Goal: Information Seeking & Learning: Learn about a topic

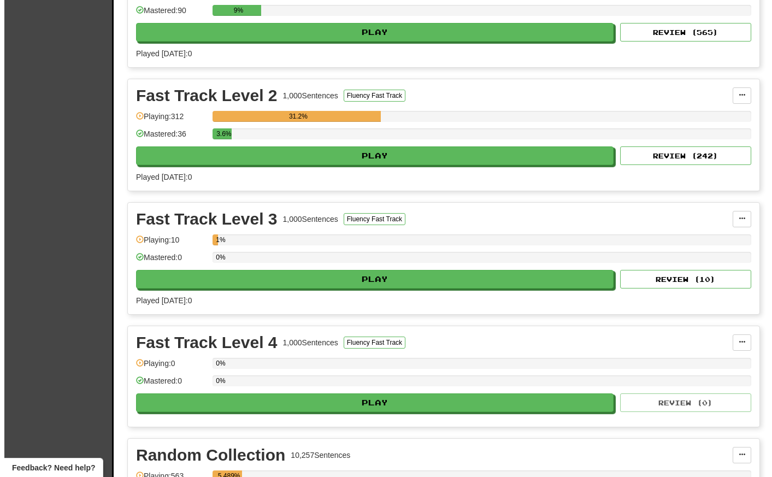
scroll to position [1530, 0]
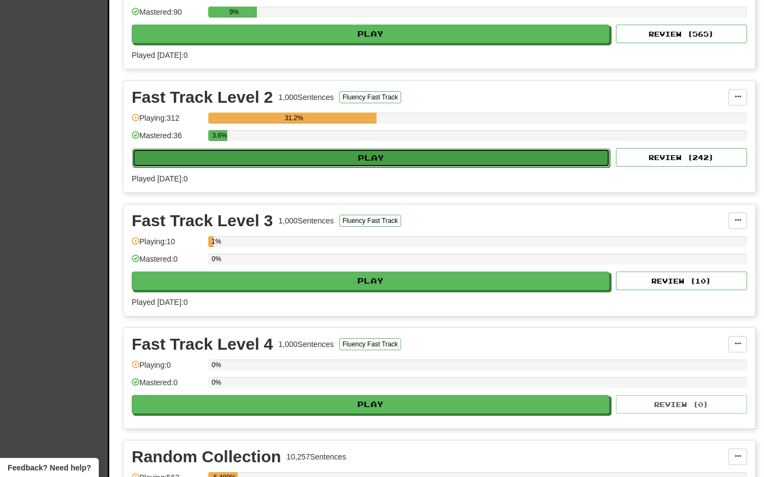
click at [407, 158] on button "Play" at bounding box center [371, 158] width 478 height 19
select select "**"
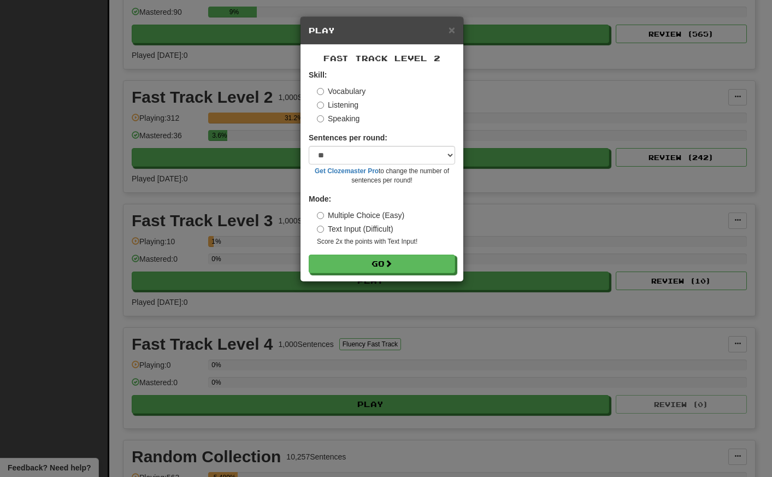
click at [319, 101] on label "Listening" at bounding box center [338, 104] width 42 height 11
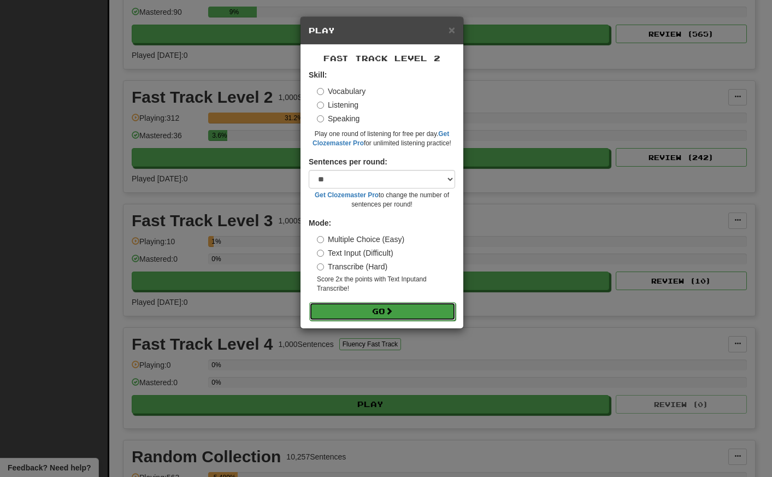
click at [403, 312] on button "Go" at bounding box center [382, 311] width 146 height 19
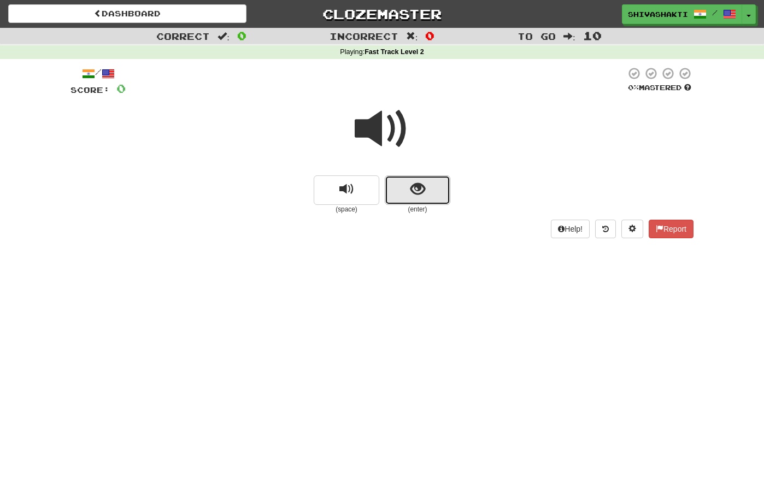
click at [416, 187] on span "show sentence" at bounding box center [417, 189] width 15 height 15
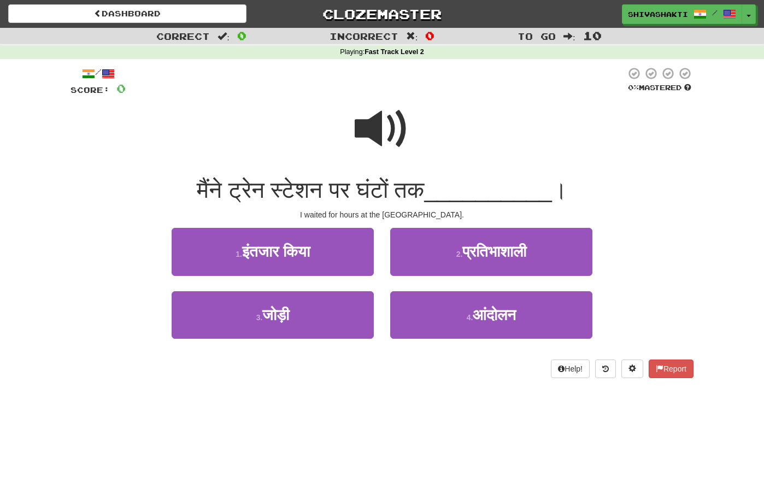
click at [378, 116] on span at bounding box center [382, 129] width 55 height 55
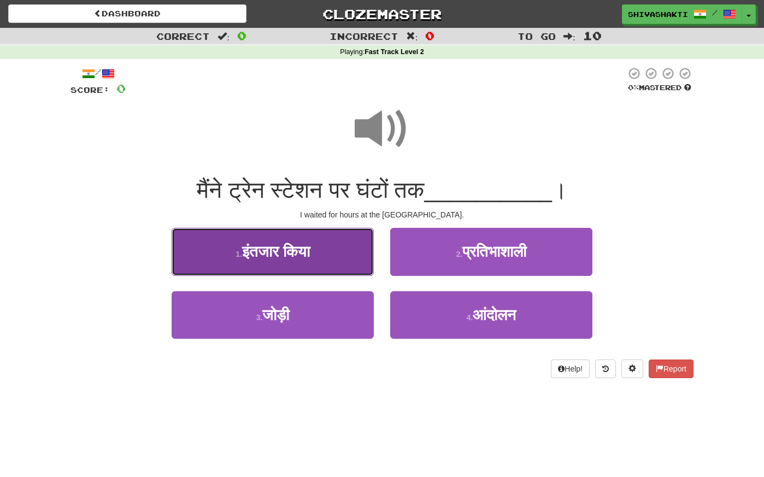
click at [317, 251] on button "1 . इंतजार किया" at bounding box center [273, 252] width 202 height 48
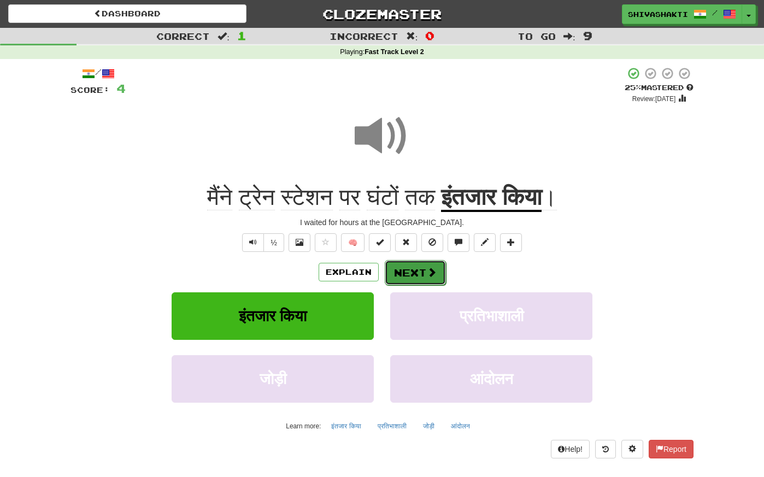
click at [420, 271] on button "Next" at bounding box center [415, 272] width 61 height 25
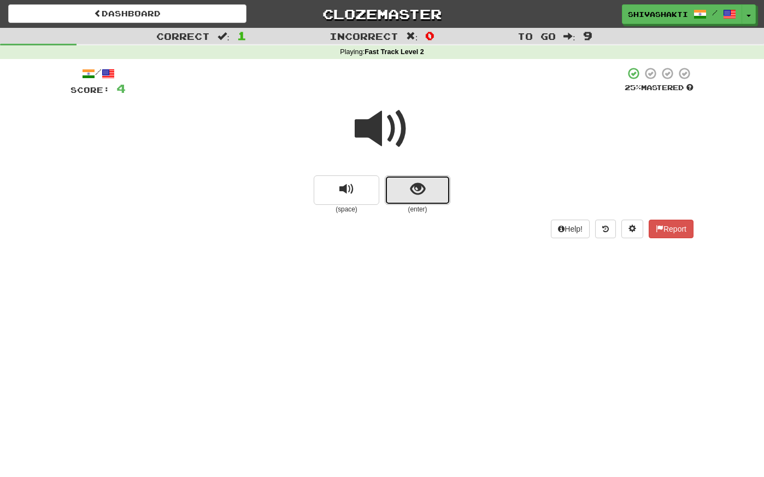
click at [434, 196] on button "show sentence" at bounding box center [418, 190] width 66 height 30
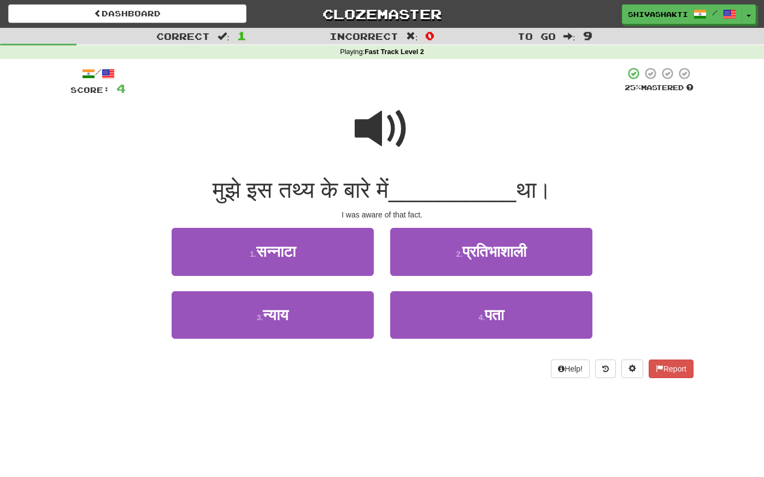
click at [389, 133] on span at bounding box center [382, 129] width 55 height 55
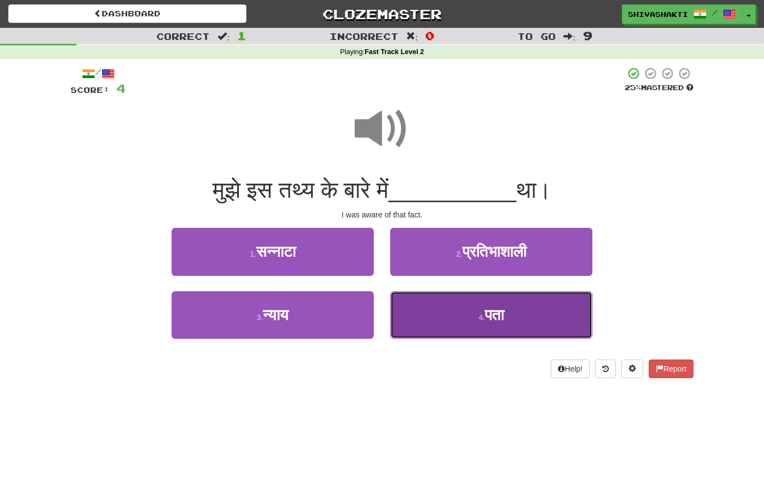
click at [518, 321] on button "4 . पता" at bounding box center [491, 315] width 202 height 48
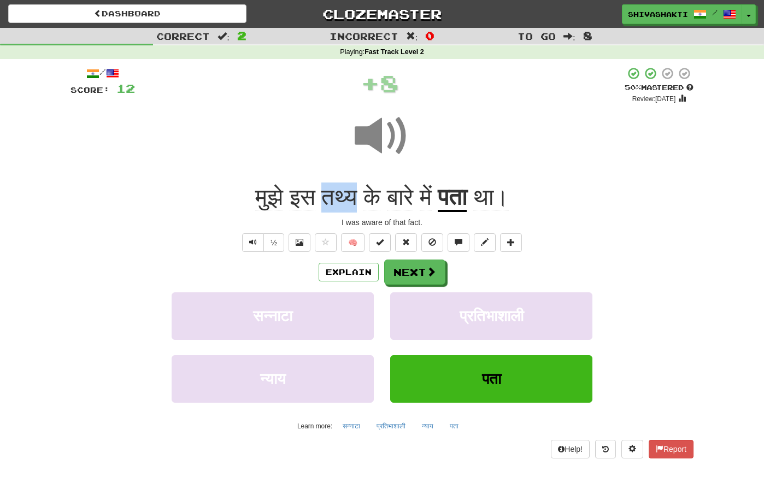
drag, startPoint x: 358, startPoint y: 197, endPoint x: 320, endPoint y: 198, distance: 38.3
click at [320, 198] on span "मुझे इस तथ्य के बारे में" at bounding box center [346, 197] width 183 height 26
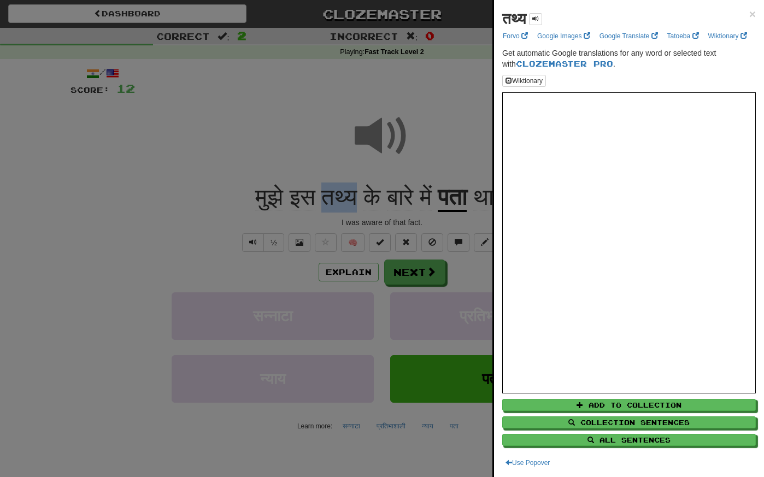
copy span "तथ्य"
click at [346, 273] on div at bounding box center [382, 238] width 764 height 477
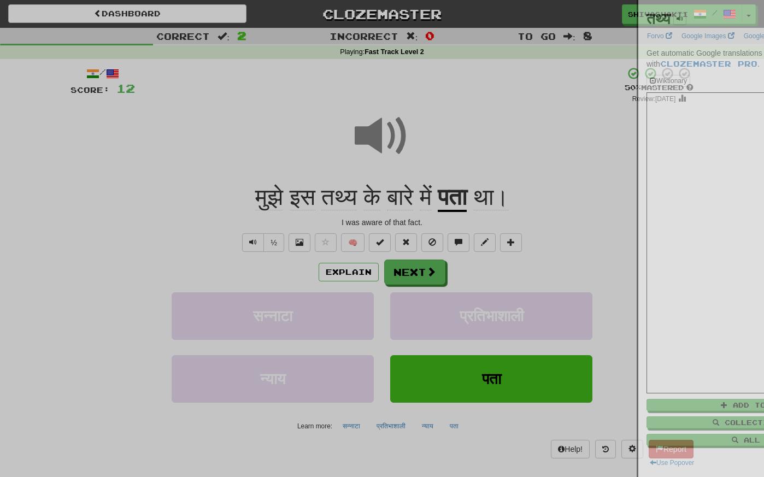
click at [346, 273] on div at bounding box center [382, 238] width 764 height 477
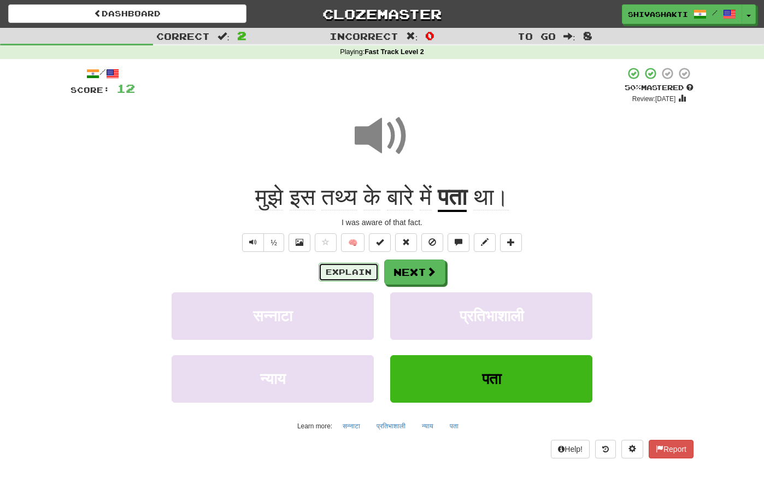
click at [346, 273] on button "Explain" at bounding box center [349, 272] width 60 height 19
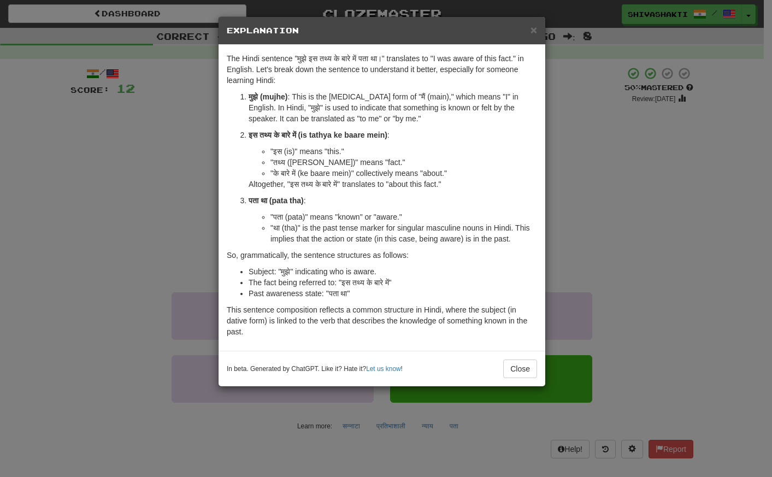
click at [79, 112] on div "× Explanation The Hindi sentence "मुझे इस तथ्य के बारे में पता था।" translates …" at bounding box center [386, 238] width 772 height 477
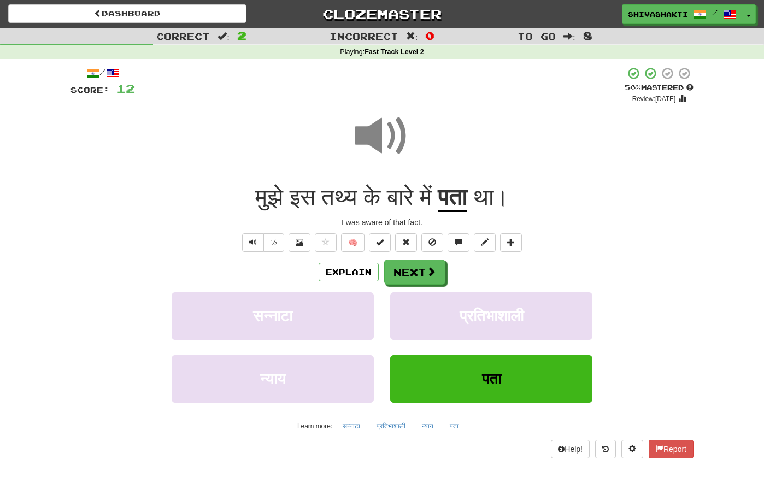
click at [390, 128] on span at bounding box center [382, 136] width 55 height 55
click at [422, 272] on button "Next" at bounding box center [415, 272] width 61 height 25
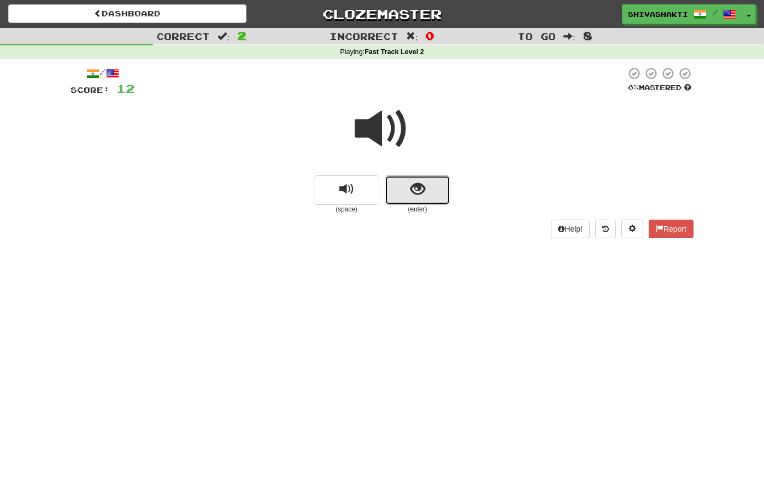
click at [401, 187] on button "show sentence" at bounding box center [418, 190] width 66 height 30
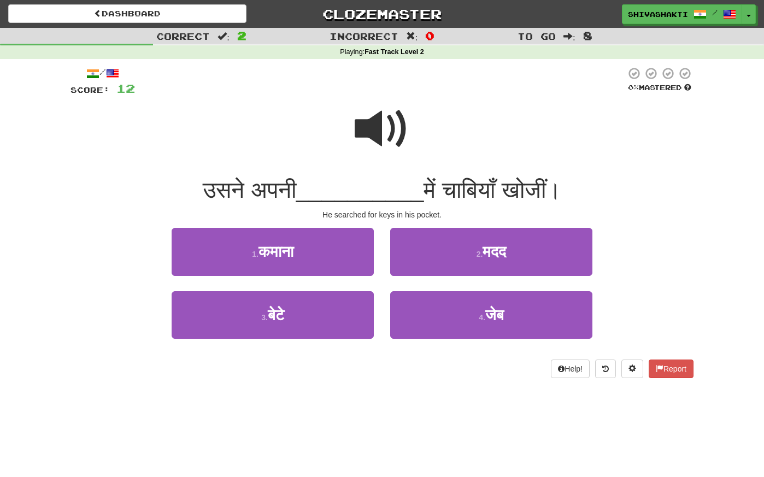
click at [387, 128] on span at bounding box center [382, 129] width 55 height 55
click at [388, 128] on span at bounding box center [382, 129] width 55 height 55
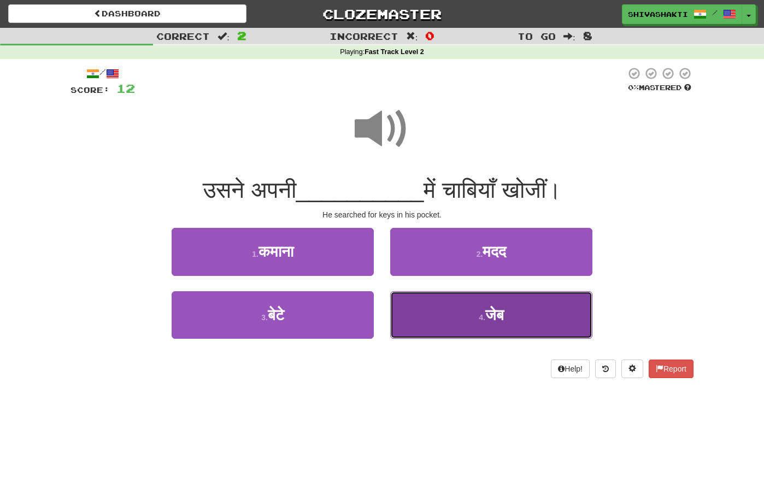
click at [512, 317] on button "4 . जेब" at bounding box center [491, 315] width 202 height 48
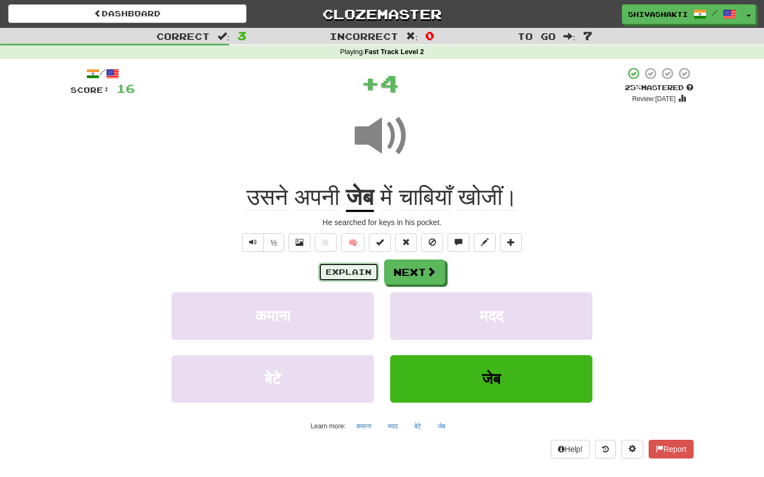
click at [344, 272] on button "Explain" at bounding box center [349, 272] width 60 height 19
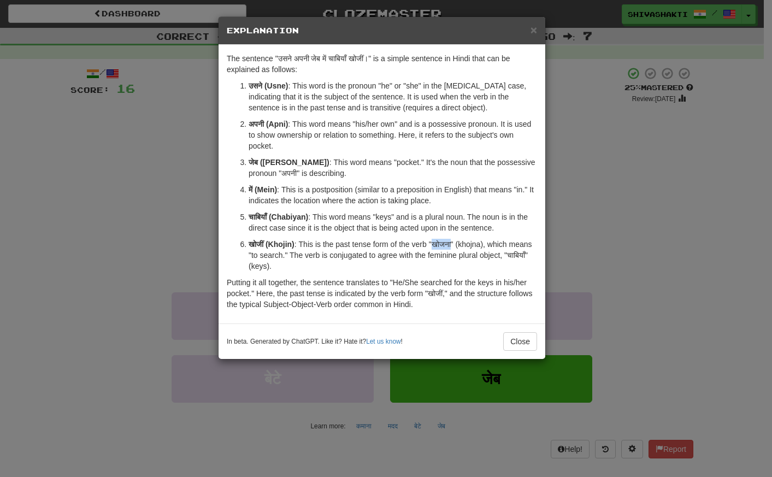
drag, startPoint x: 455, startPoint y: 245, endPoint x: 436, endPoint y: 243, distance: 19.8
click at [437, 243] on p "खोजीं (Khojin) : This is the past tense form of the verb "खोजना" (khojna), whic…" at bounding box center [393, 255] width 289 height 33
copy p "खोजना"
click at [118, 136] on div "× Explanation The sentence "उसने अपनी जेब में चाबियाँ खोजीं।" is a simple sente…" at bounding box center [386, 238] width 772 height 477
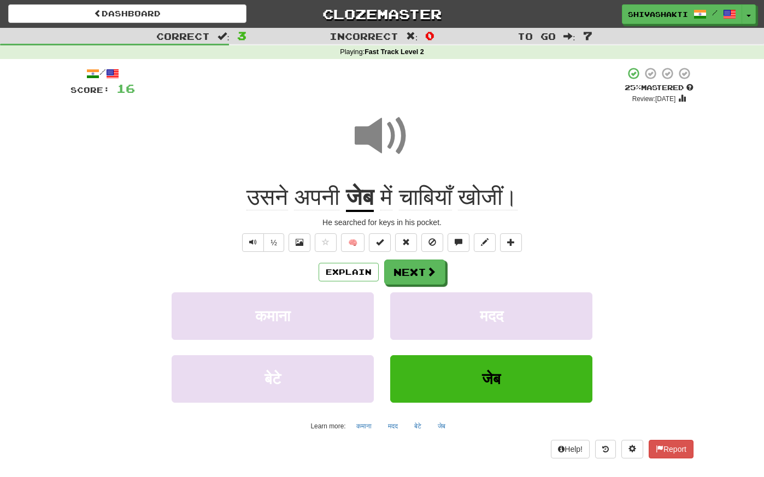
click at [379, 134] on span at bounding box center [382, 136] width 55 height 55
click at [429, 273] on span at bounding box center [432, 272] width 10 height 10
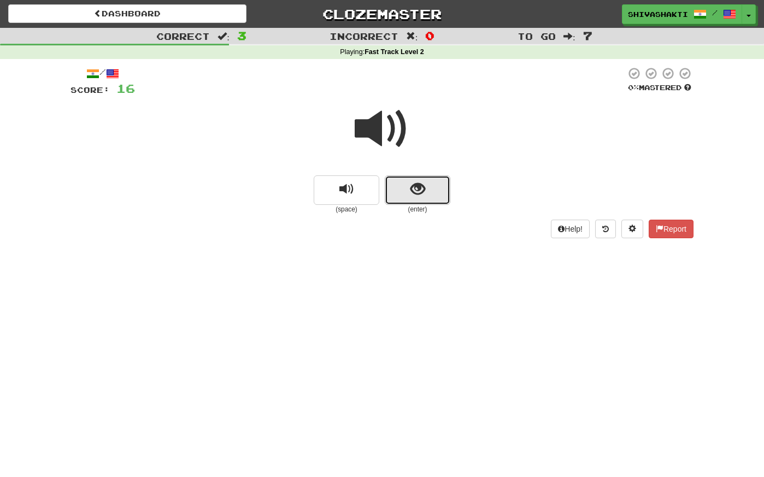
click at [414, 182] on span "show sentence" at bounding box center [417, 189] width 15 height 15
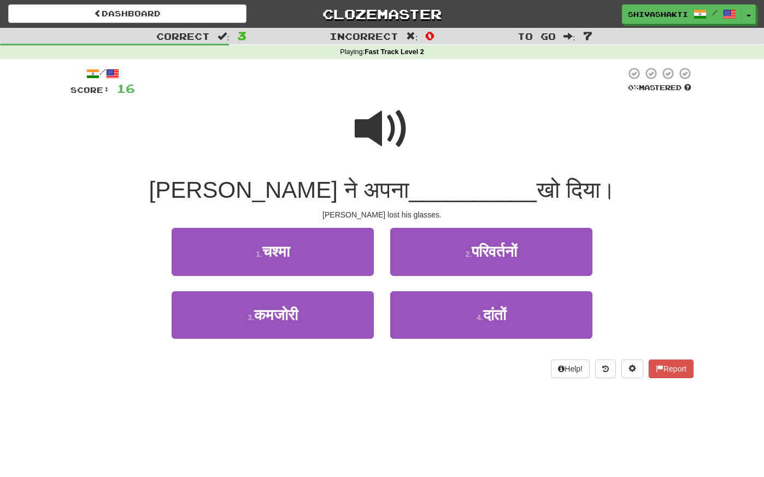
click at [387, 114] on span at bounding box center [382, 129] width 55 height 55
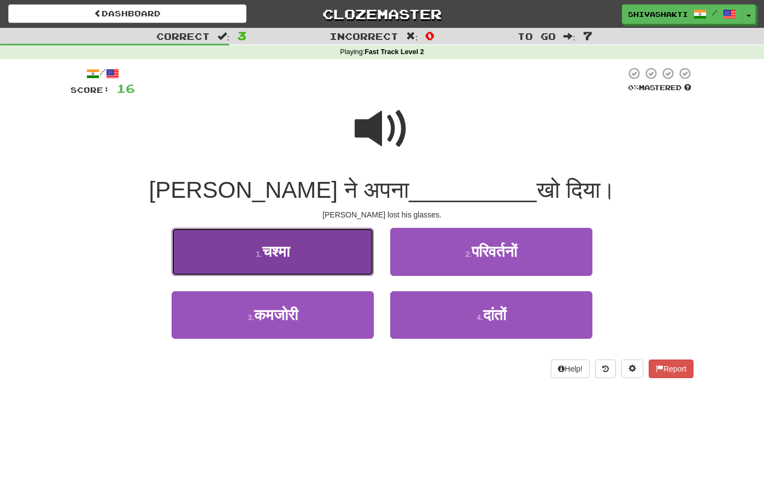
click at [285, 248] on span "चश्मा" at bounding box center [275, 251] width 27 height 17
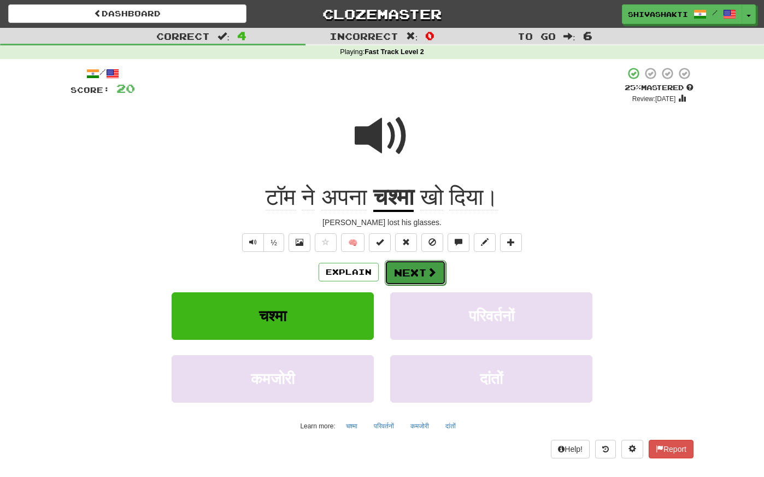
click at [424, 277] on button "Next" at bounding box center [415, 272] width 61 height 25
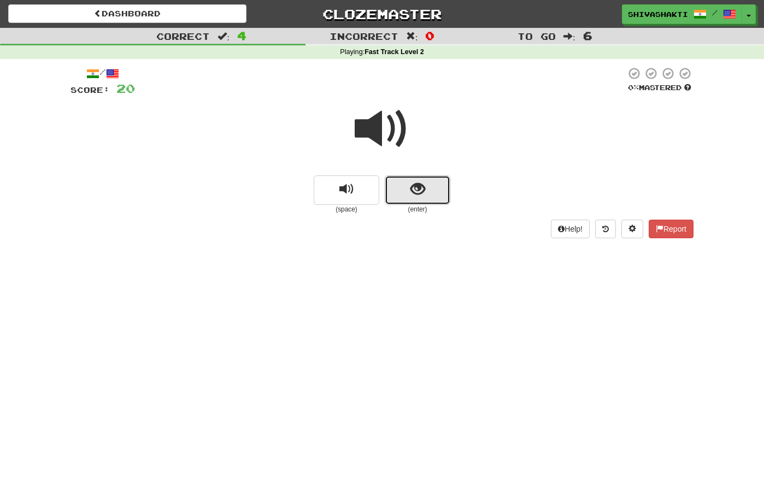
click at [414, 185] on span "show sentence" at bounding box center [417, 189] width 15 height 15
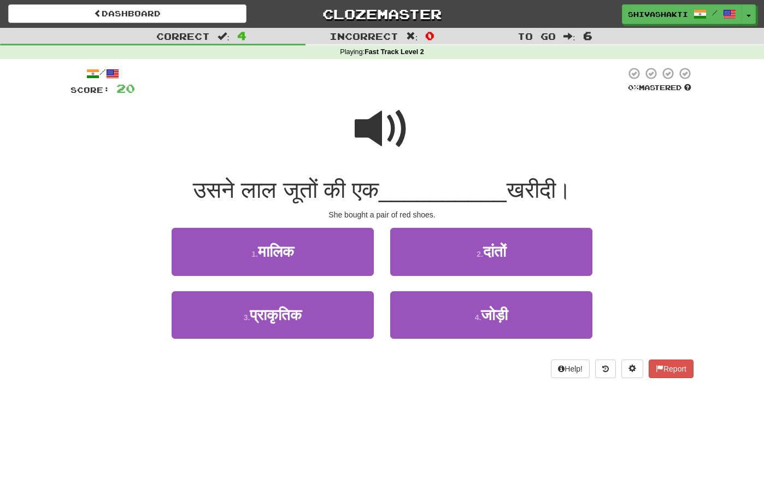
click at [378, 122] on span at bounding box center [382, 129] width 55 height 55
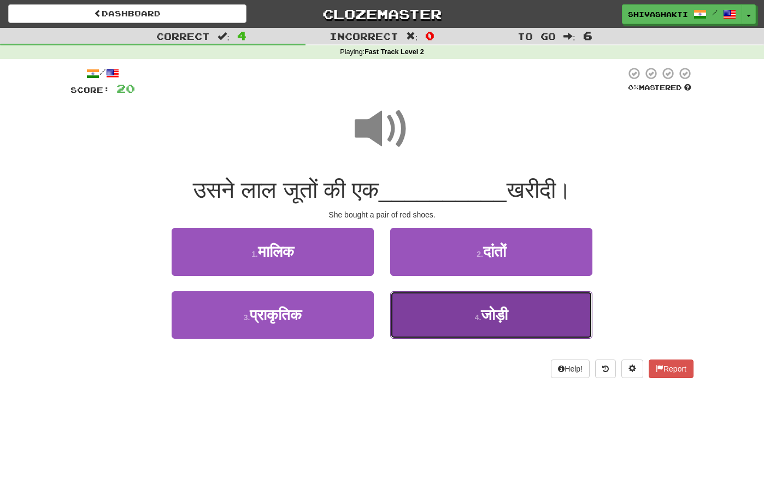
click at [500, 321] on span "जोड़ी" at bounding box center [494, 315] width 27 height 17
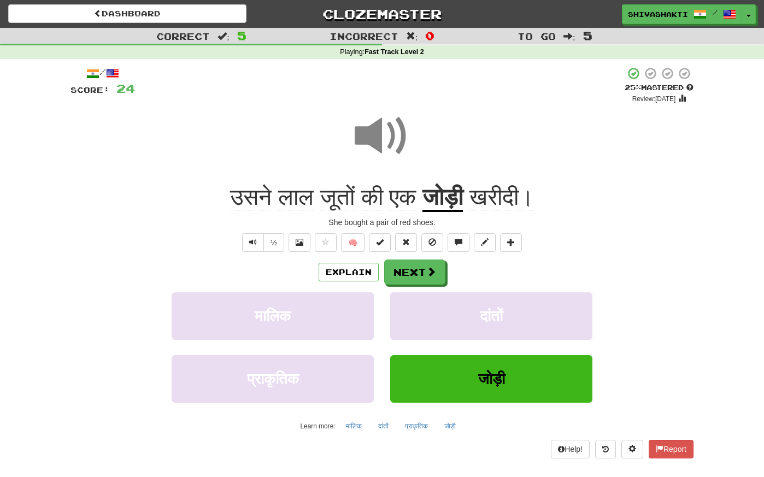
click at [372, 145] on span at bounding box center [382, 136] width 55 height 55
click at [425, 276] on button "Next" at bounding box center [415, 272] width 61 height 25
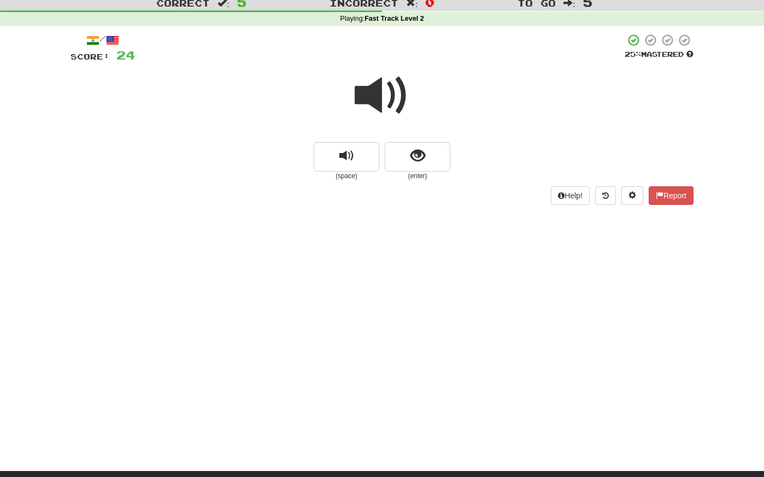
scroll to position [34, 0]
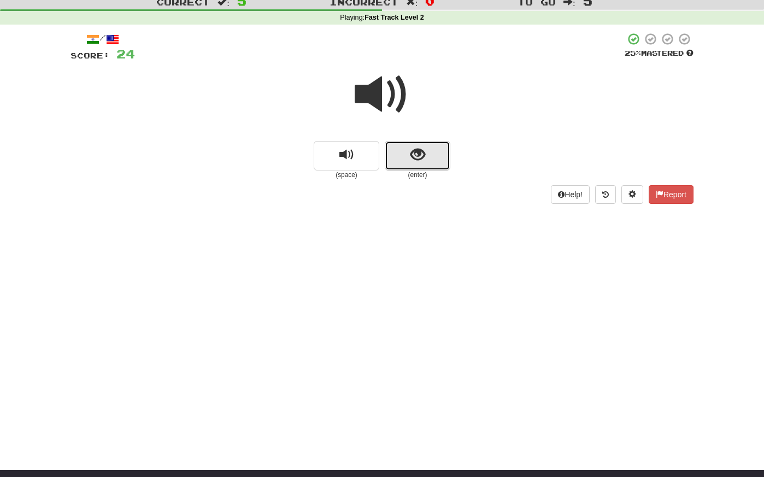
click at [419, 155] on span "show sentence" at bounding box center [417, 155] width 15 height 15
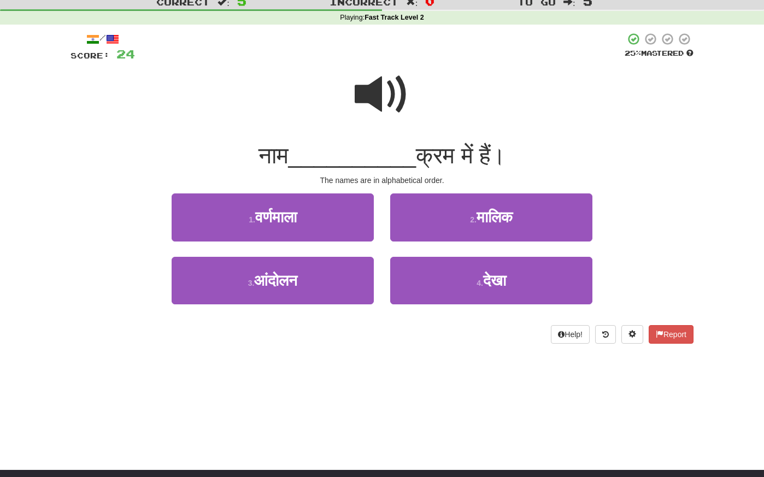
click at [380, 94] on span at bounding box center [382, 94] width 55 height 55
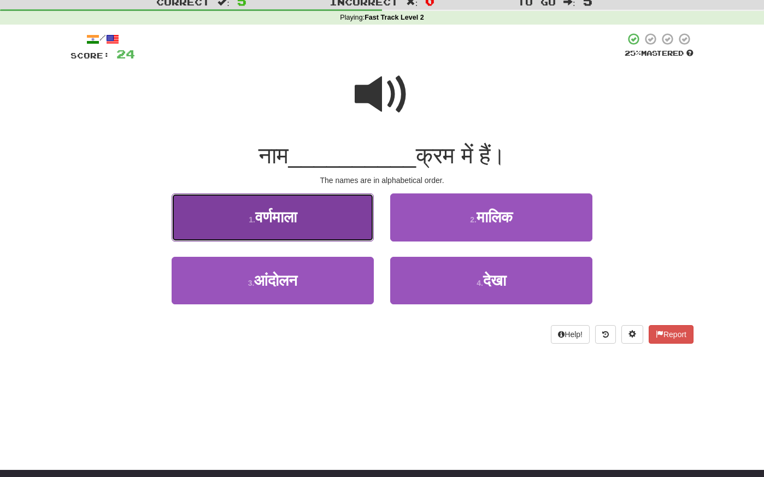
click at [274, 227] on button "1 . वर्णमाला" at bounding box center [273, 217] width 202 height 48
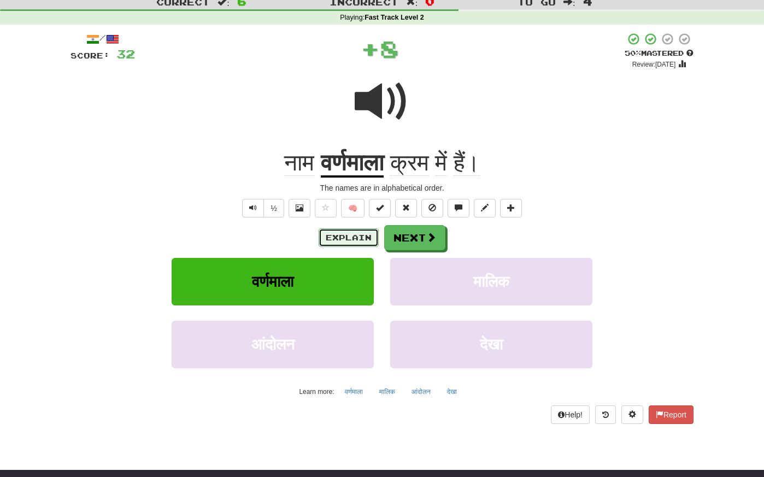
click at [343, 239] on button "Explain" at bounding box center [349, 237] width 60 height 19
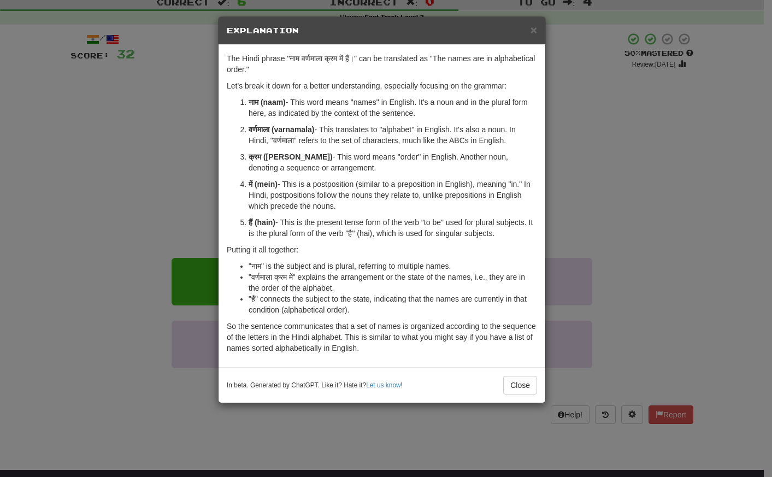
click at [188, 145] on div "× Explanation The Hindi phrase "नाम वर्णमाला क्रम में हैं।" can be translated a…" at bounding box center [386, 238] width 772 height 477
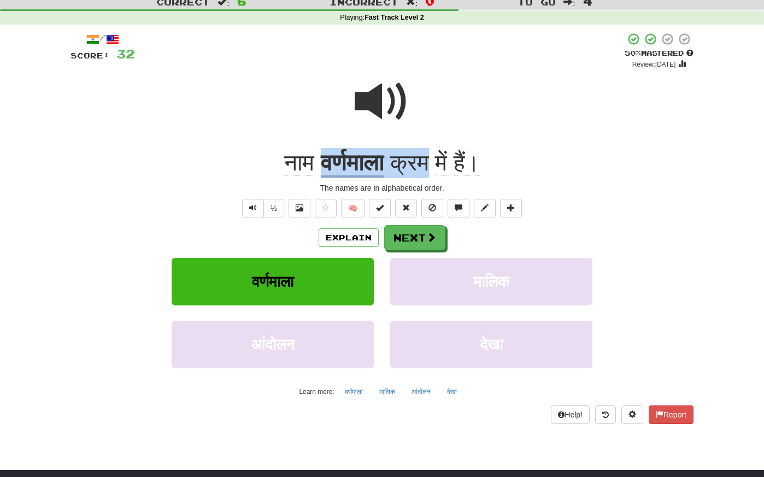
drag, startPoint x: 433, startPoint y: 165, endPoint x: 319, endPoint y: 163, distance: 114.2
click at [319, 163] on div "नाम वर्णमाला क्रम में हैं।" at bounding box center [382, 163] width 623 height 30
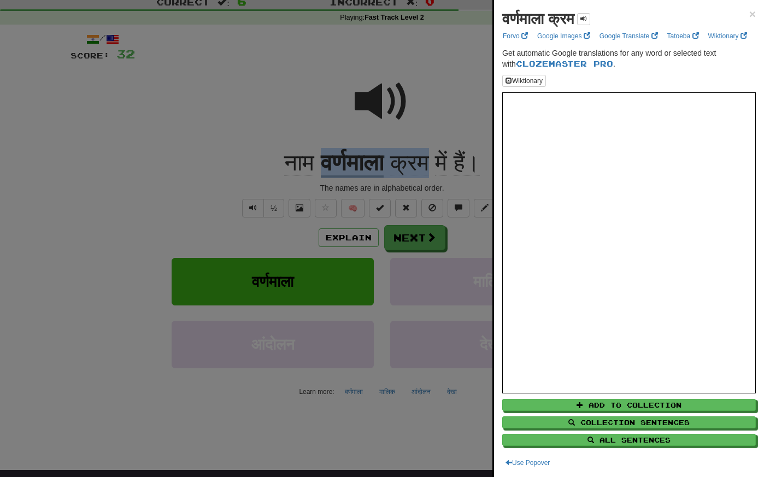
copy div "वर्णमाला क्रम"
click at [190, 121] on div at bounding box center [382, 238] width 764 height 477
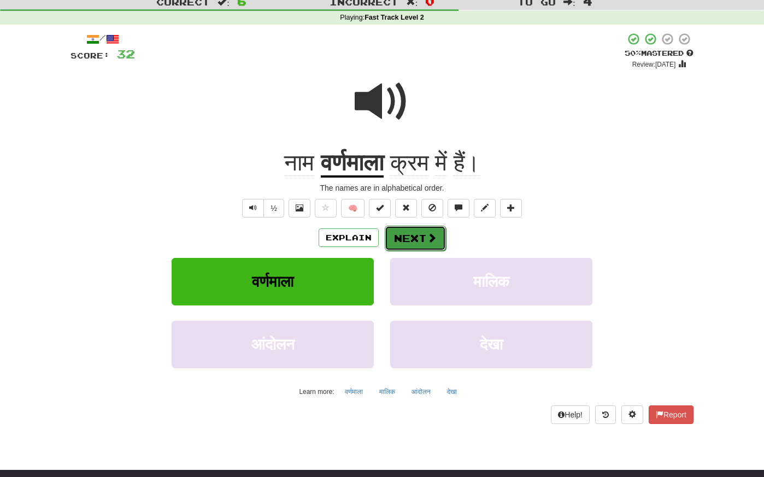
click at [406, 238] on button "Next" at bounding box center [415, 238] width 61 height 25
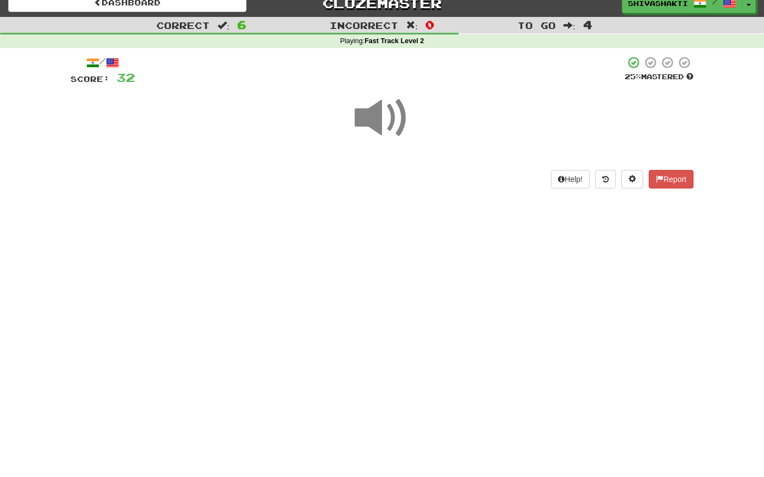
scroll to position [1, 0]
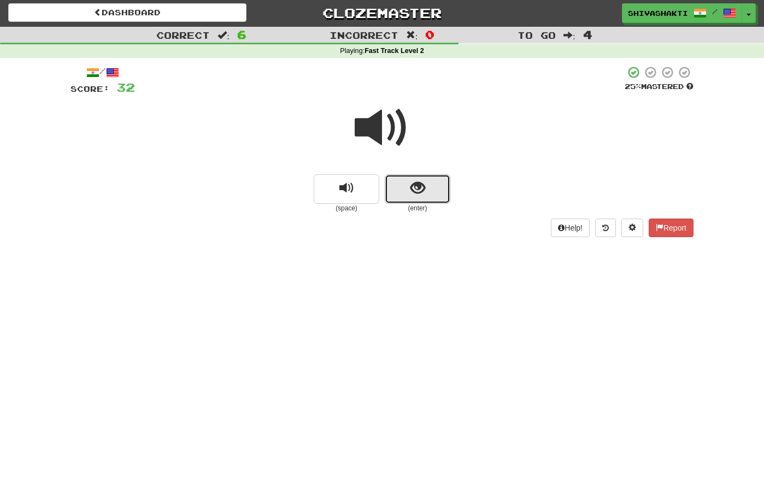
click at [409, 185] on button "show sentence" at bounding box center [418, 189] width 66 height 30
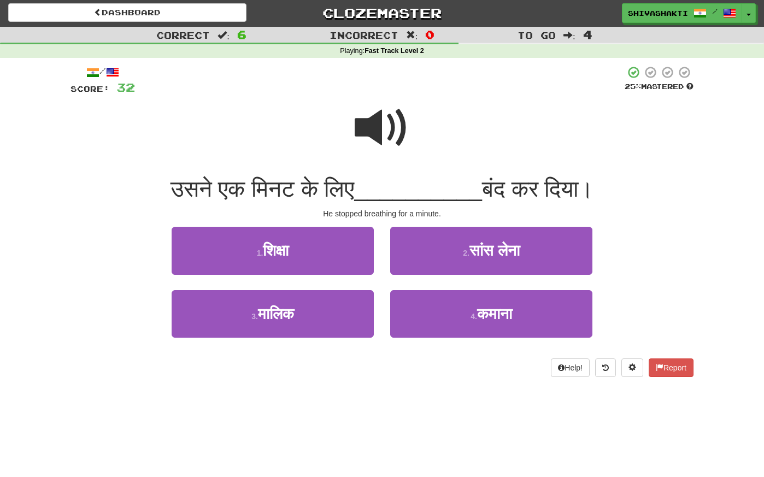
click at [388, 115] on span at bounding box center [382, 128] width 55 height 55
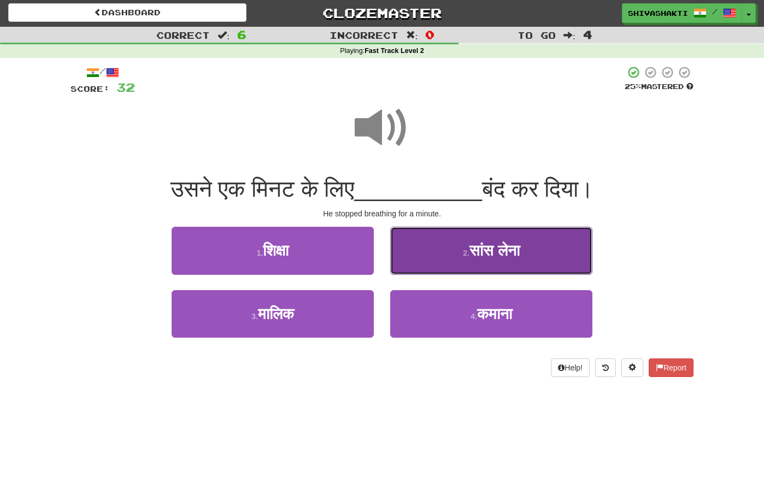
click at [496, 238] on button "2 . सांस लेना" at bounding box center [491, 251] width 202 height 48
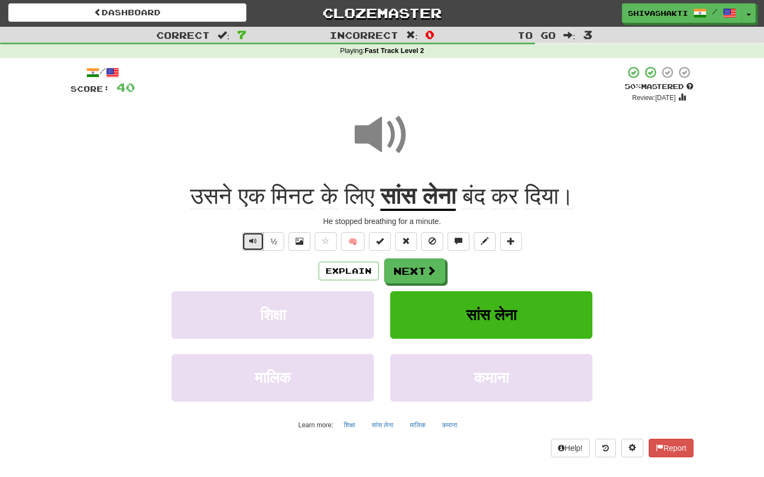
click at [255, 241] on span "Text-to-speech controls" at bounding box center [253, 241] width 8 height 8
click at [412, 274] on button "Next" at bounding box center [415, 271] width 61 height 25
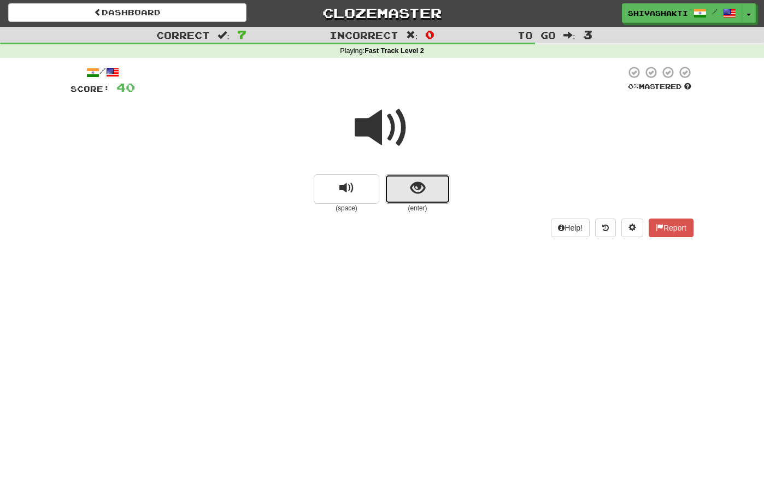
click at [406, 186] on button "show sentence" at bounding box center [418, 189] width 66 height 30
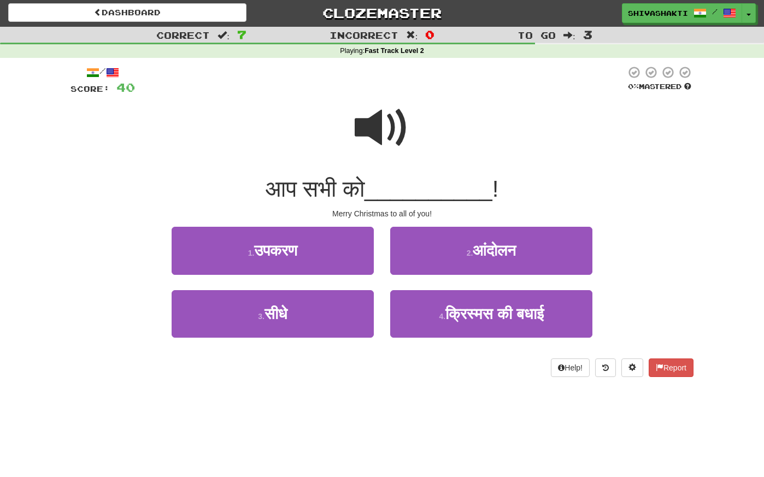
click at [377, 121] on span at bounding box center [382, 128] width 55 height 55
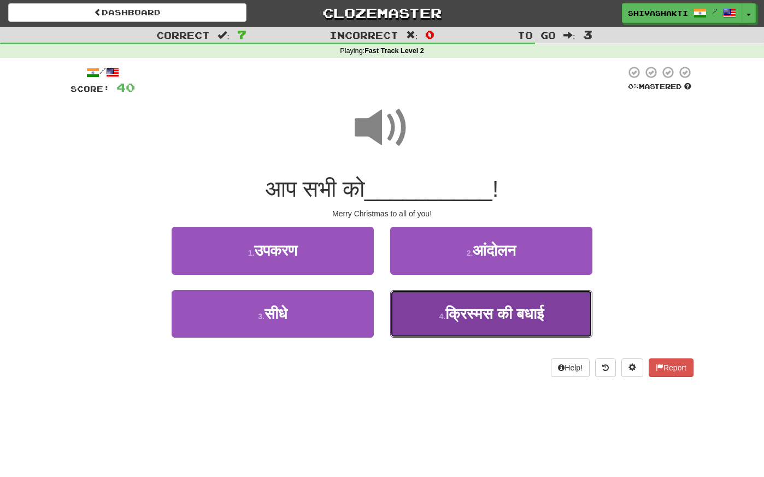
click at [527, 318] on span "क्रिस्मस की बधाई" at bounding box center [494, 314] width 98 height 17
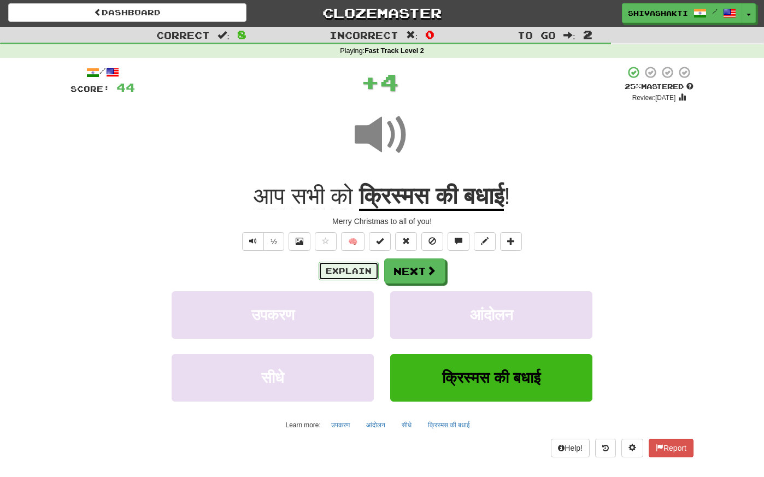
click at [328, 272] on button "Explain" at bounding box center [349, 271] width 60 height 19
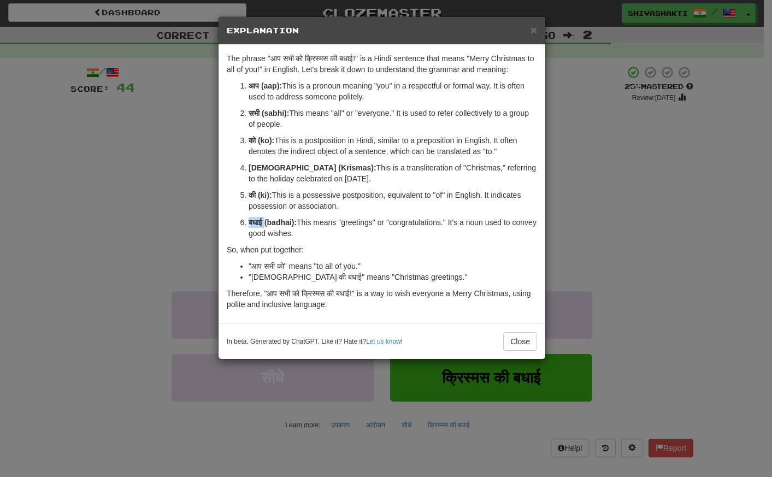
drag, startPoint x: 267, startPoint y: 224, endPoint x: 244, endPoint y: 222, distance: 22.5
click at [249, 222] on li "बधाई (badhai): This means "greetings" or "congratulations." It's a noun used to…" at bounding box center [393, 228] width 289 height 22
copy strong "बधाई"
click at [139, 172] on div "× Explanation The phrase "आप सभी को क्रिस्मस की बधाई!" is a Hindi sentence that…" at bounding box center [386, 238] width 772 height 477
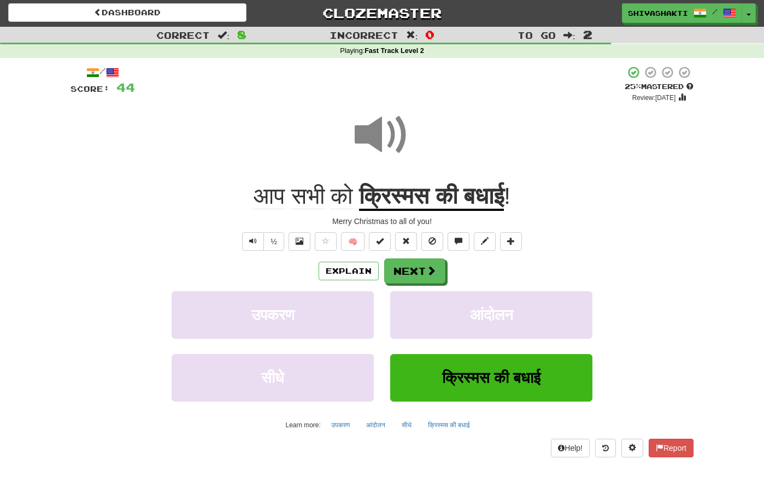
click at [376, 139] on span at bounding box center [382, 135] width 55 height 55
click at [425, 274] on button "Next" at bounding box center [415, 271] width 61 height 25
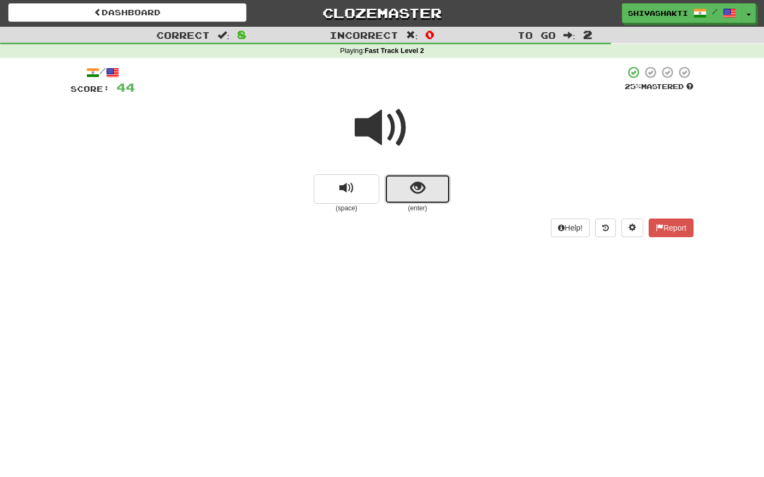
click at [430, 202] on button "show sentence" at bounding box center [418, 189] width 66 height 30
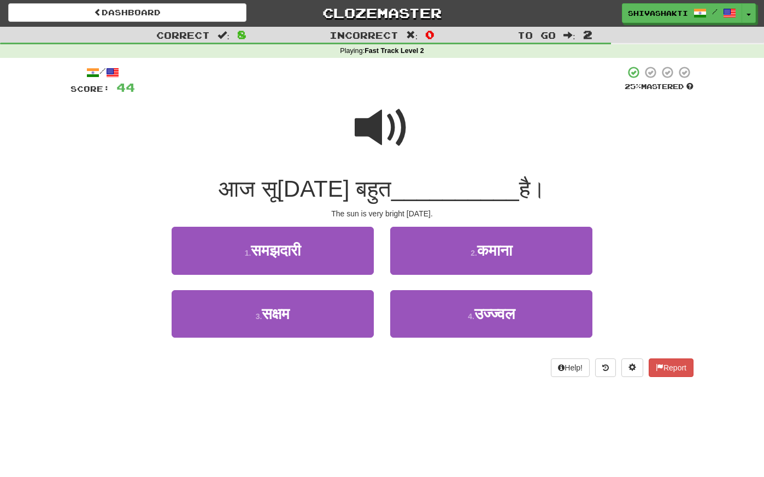
click at [378, 126] on span at bounding box center [382, 128] width 55 height 55
click at [388, 123] on span at bounding box center [382, 128] width 55 height 55
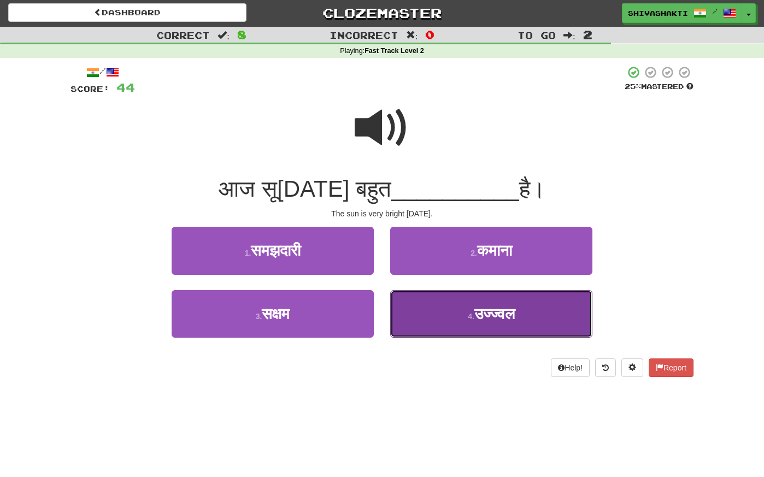
click at [488, 320] on span "उज्ज्वल" at bounding box center [494, 314] width 40 height 17
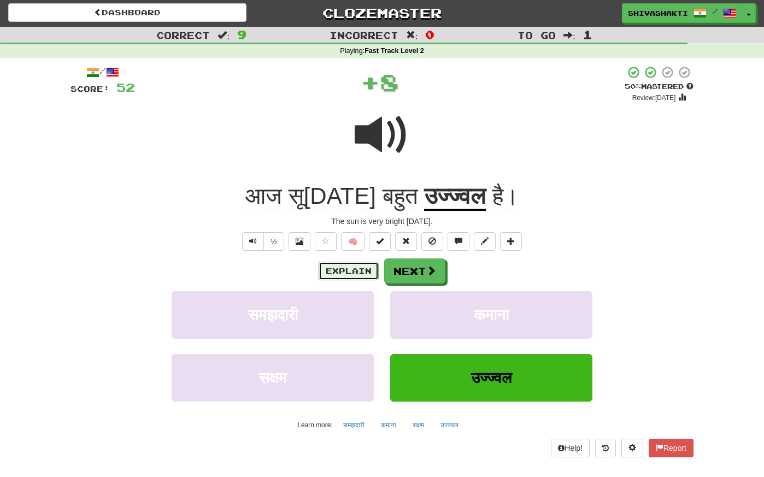
click at [326, 270] on button "Explain" at bounding box center [349, 271] width 60 height 19
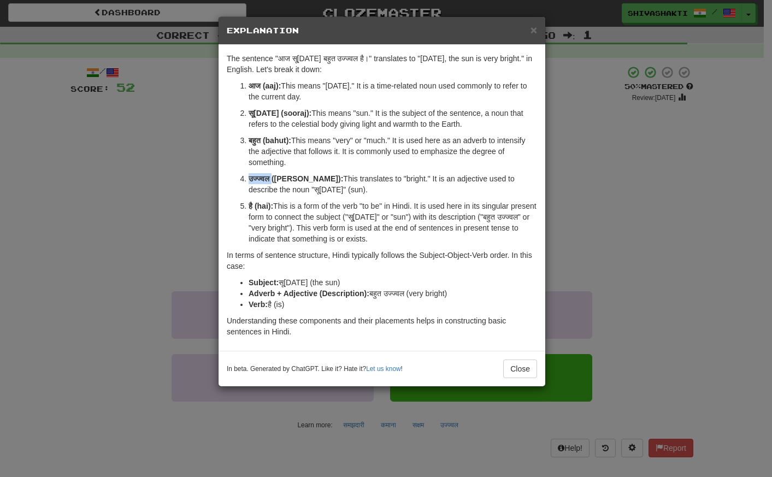
drag, startPoint x: 272, startPoint y: 179, endPoint x: 242, endPoint y: 179, distance: 30.6
click at [249, 178] on li "उज्ज्वल (ujjwal): This translates to "bright." It is an adjective used to descr…" at bounding box center [393, 184] width 289 height 22
copy strong "उज्ज्वल"
click at [139, 145] on div "× Explanation The sentence "आज सूरज बहुत उज्ज्वल है।" translates to "Today, the…" at bounding box center [386, 238] width 772 height 477
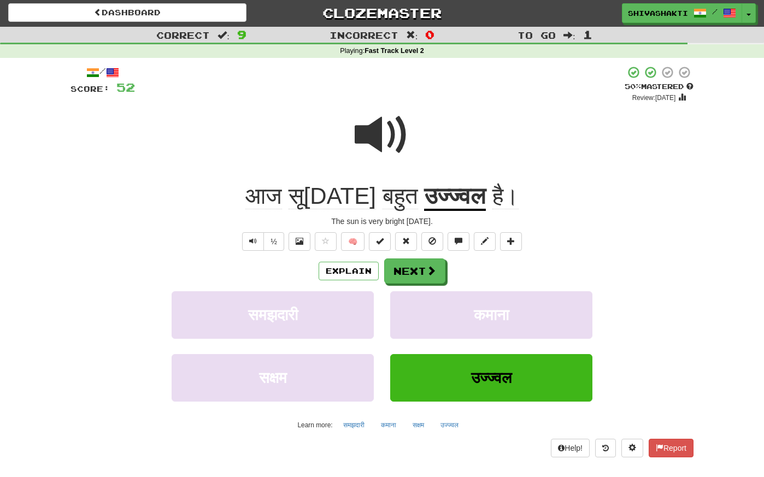
click at [373, 127] on span at bounding box center [382, 135] width 55 height 55
click at [419, 271] on button "Next" at bounding box center [415, 271] width 61 height 25
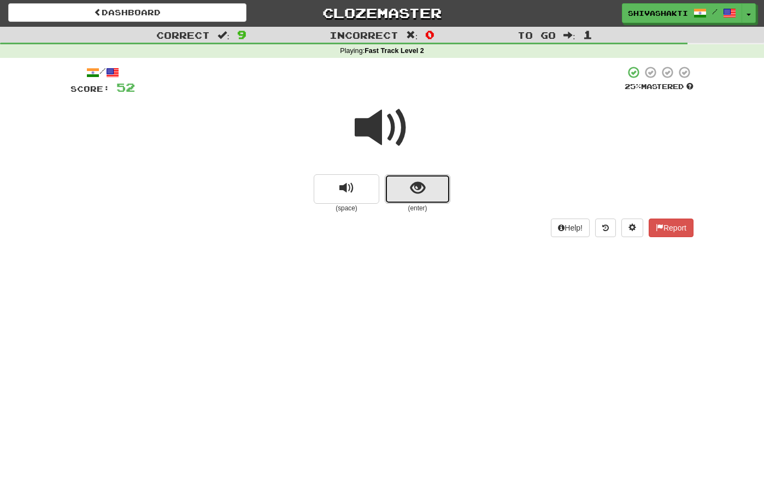
click at [401, 186] on button "show sentence" at bounding box center [418, 189] width 66 height 30
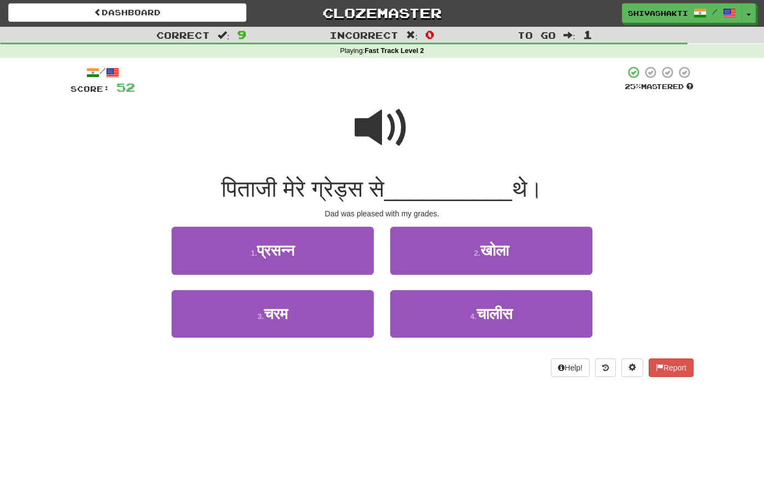
click at [395, 141] on span at bounding box center [382, 128] width 55 height 55
click at [395, 140] on span at bounding box center [382, 128] width 55 height 55
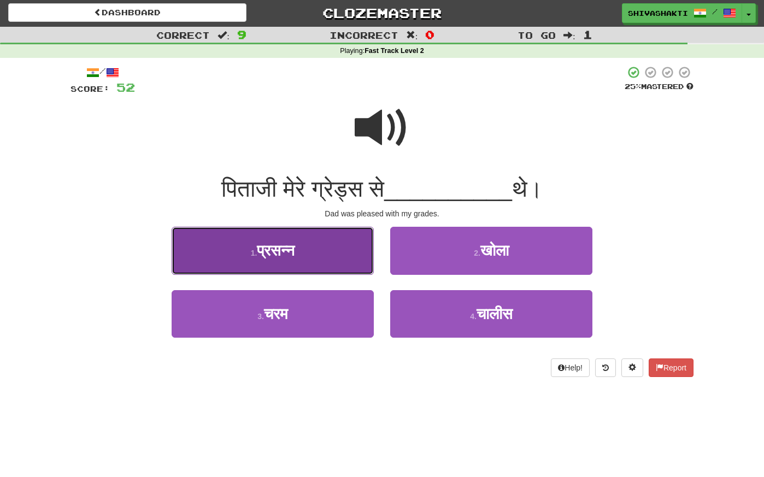
click at [284, 264] on button "1 . प्रसन्न" at bounding box center [273, 251] width 202 height 48
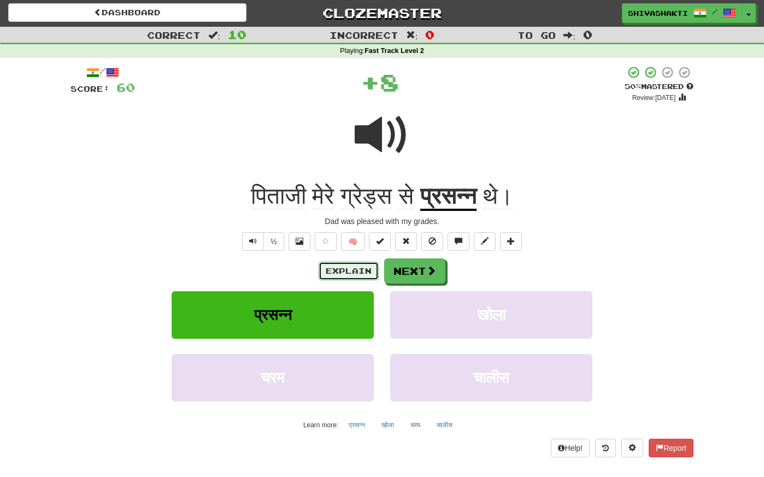
click at [350, 271] on button "Explain" at bounding box center [349, 271] width 60 height 19
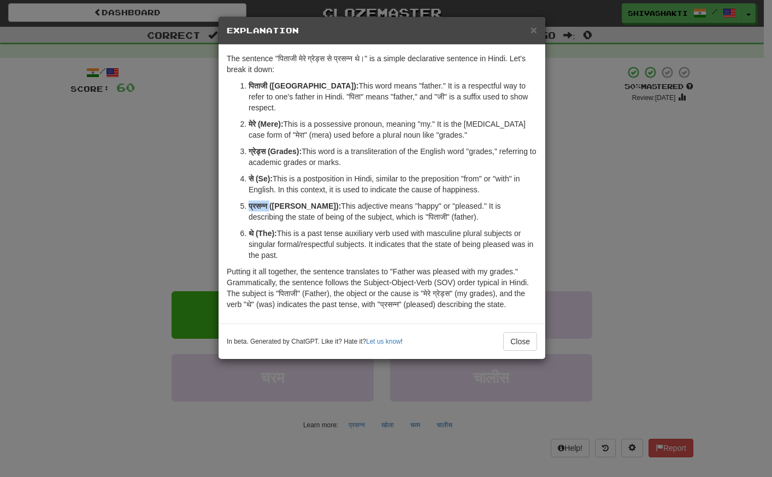
drag, startPoint x: 267, startPoint y: 197, endPoint x: 244, endPoint y: 198, distance: 23.0
click at [249, 201] on li "प्रसन्न (Prasann): This adjective means "happy" or "pleased." It is describing …" at bounding box center [393, 212] width 289 height 22
copy strong "प्रसन्न"
click at [150, 111] on div "× Explanation The sentence "पिताजी मेरे ग्रेड्स से प्रसन्न थे।" is a simple dec…" at bounding box center [386, 238] width 772 height 477
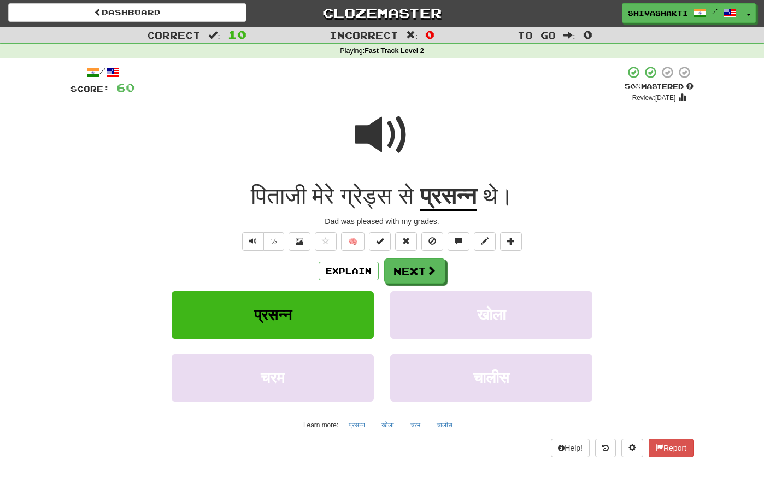
click at [374, 134] on span at bounding box center [382, 135] width 55 height 55
click at [415, 269] on button "Next" at bounding box center [415, 271] width 61 height 25
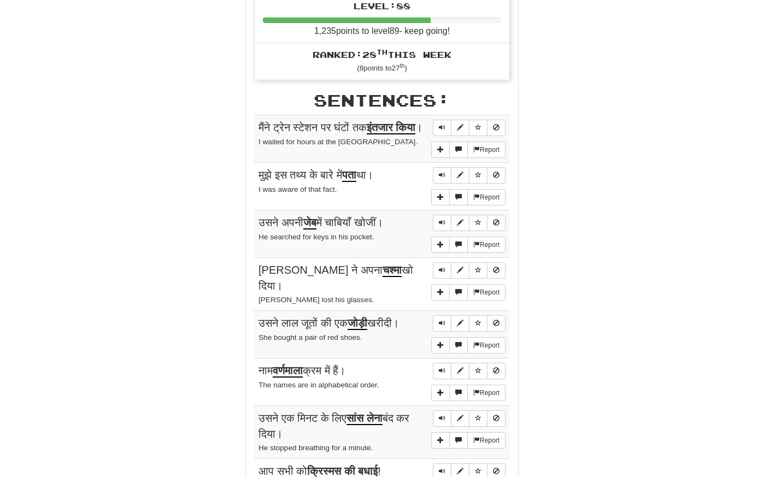
scroll to position [625, 0]
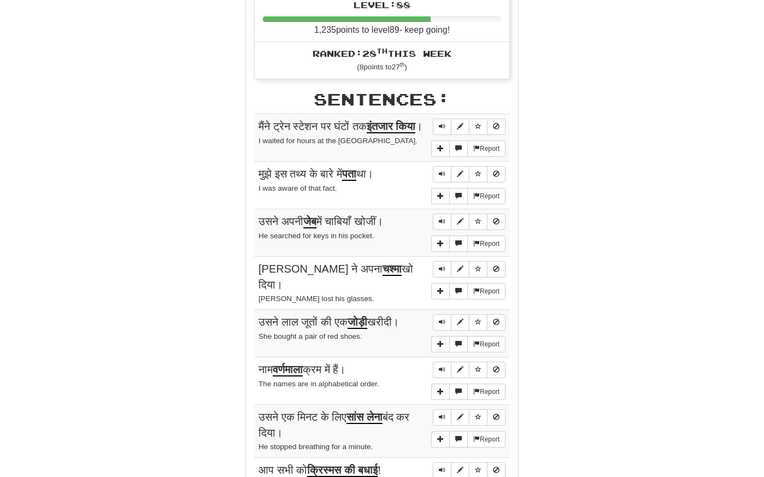
drag, startPoint x: 254, startPoint y: 119, endPoint x: 315, endPoint y: 336, distance: 226.1
click at [371, 419] on tbody "Report मैंने ट्रेन स्टेशन पर घंटों तक इंतजार किया । I waited for hours at the t…" at bounding box center [382, 357] width 256 height 486
click at [254, 114] on div "Stats: Score: + 60 Time: 2 : 37 New: 5 Review: 5 Correct: 10 Incorrect: 0 Get f…" at bounding box center [382, 72] width 272 height 1071
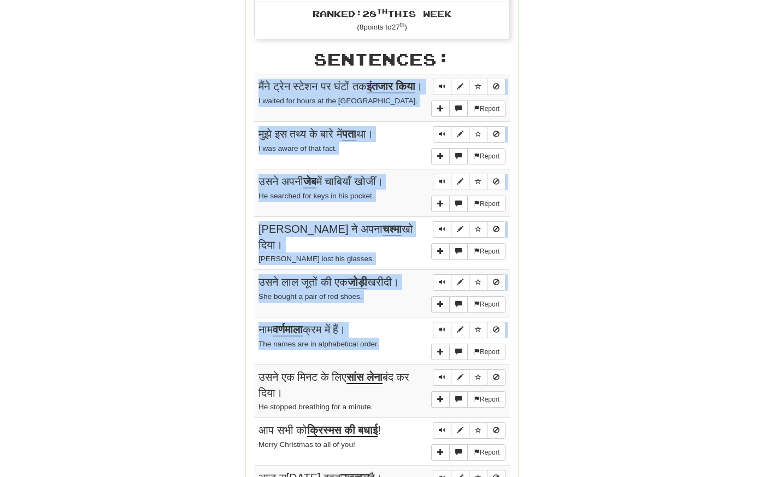
scroll to position [784, 0]
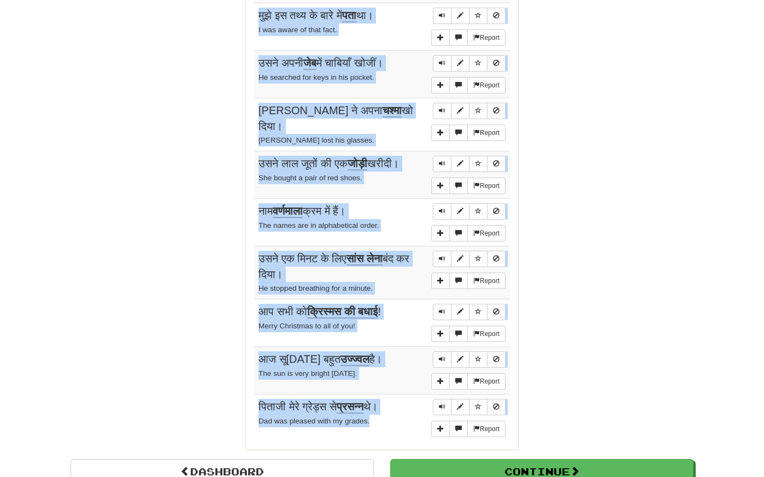
drag, startPoint x: 254, startPoint y: 114, endPoint x: 388, endPoint y: 407, distance: 322.3
copy div "Report मैंने ट्रेन स्टेशन पर घंटों तक इंतजार किया । I waited for hours at the t…"
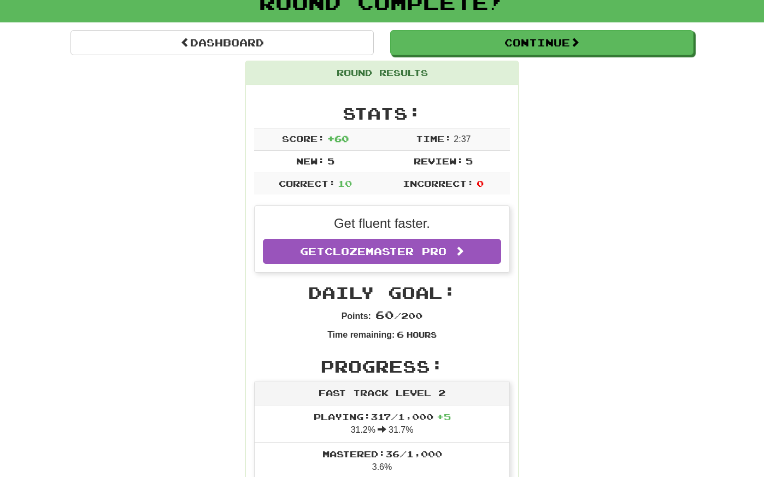
scroll to position [0, 0]
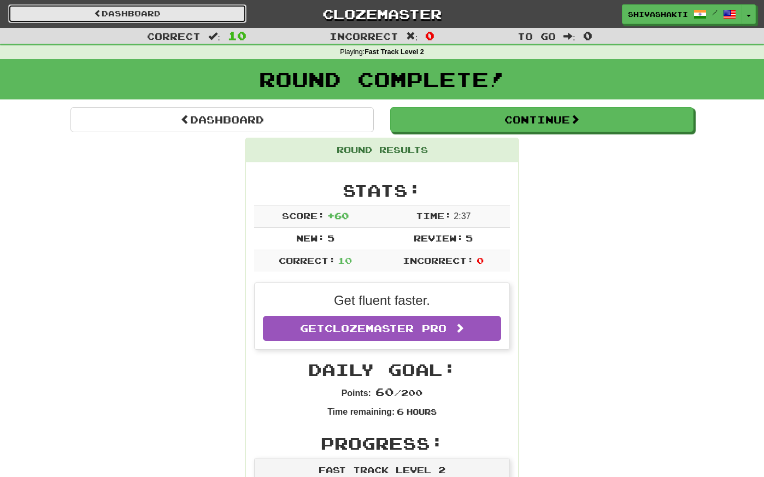
click at [140, 13] on link "Dashboard" at bounding box center [127, 13] width 238 height 19
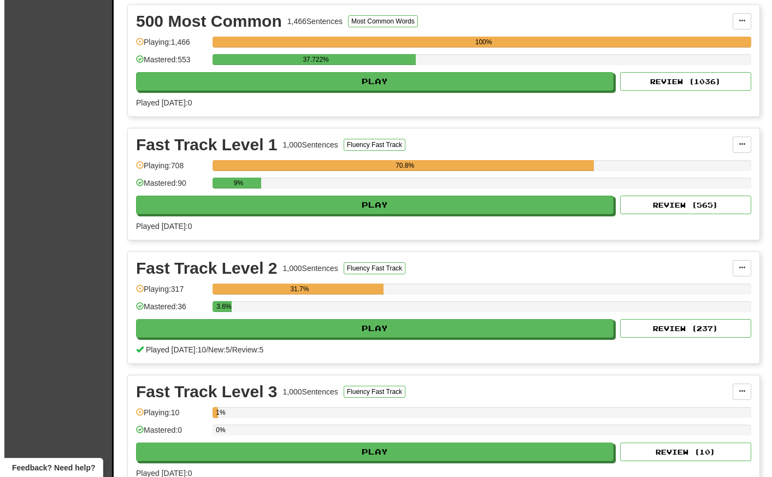
scroll to position [1352, 0]
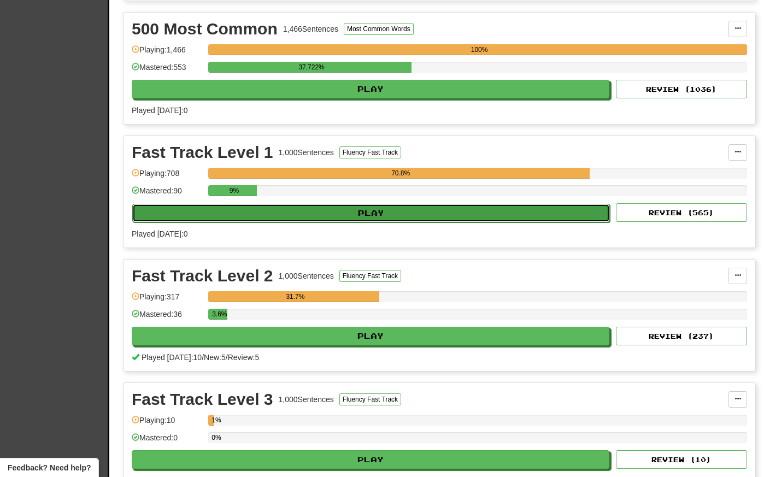
click at [356, 214] on button "Play" at bounding box center [371, 213] width 478 height 19
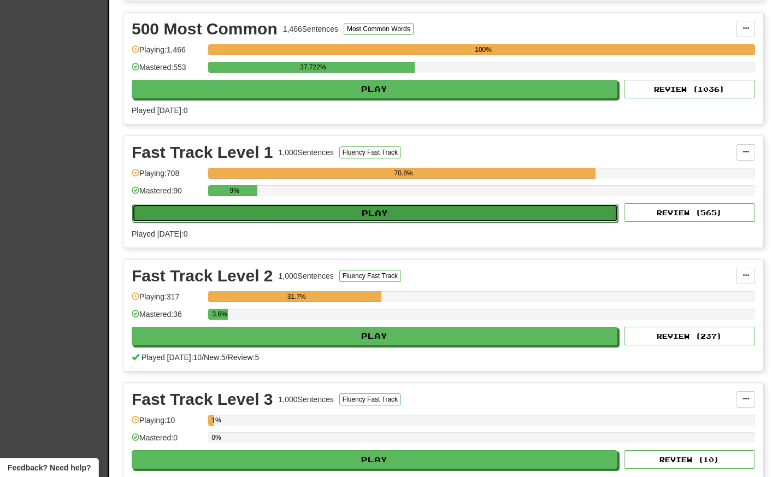
select select "**"
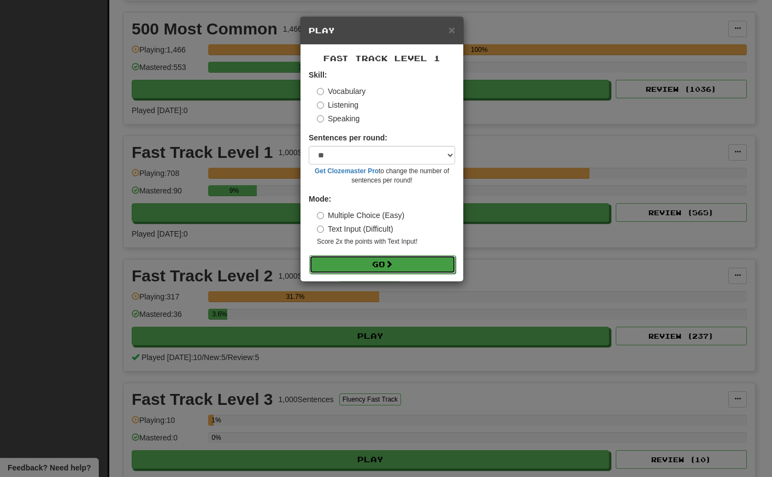
click at [373, 267] on button "Go" at bounding box center [382, 264] width 146 height 19
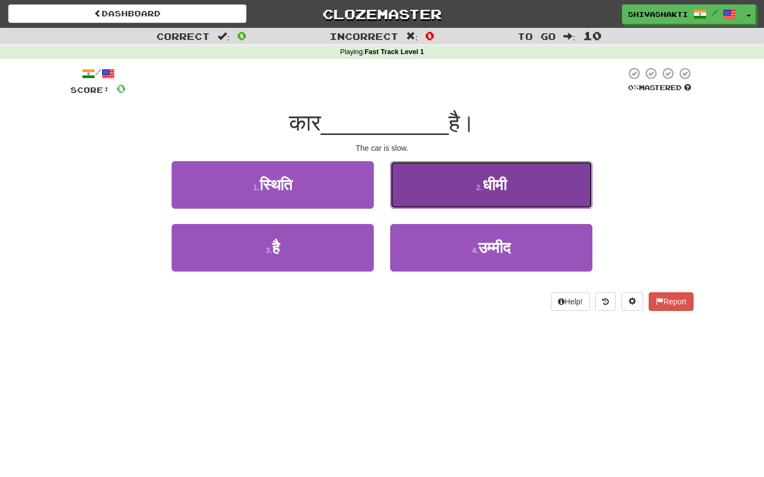
click at [506, 178] on span "धीमी" at bounding box center [495, 185] width 24 height 17
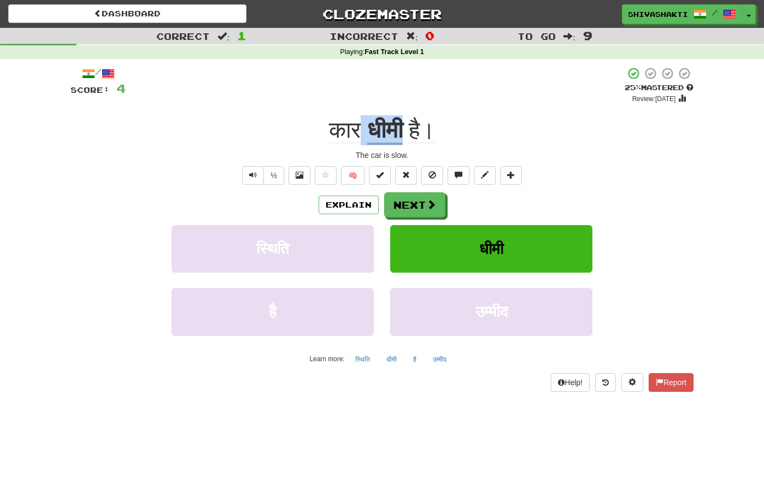
drag, startPoint x: 408, startPoint y: 128, endPoint x: 362, endPoint y: 128, distance: 46.5
click at [362, 128] on div "कार धीमी है।" at bounding box center [382, 130] width 623 height 30
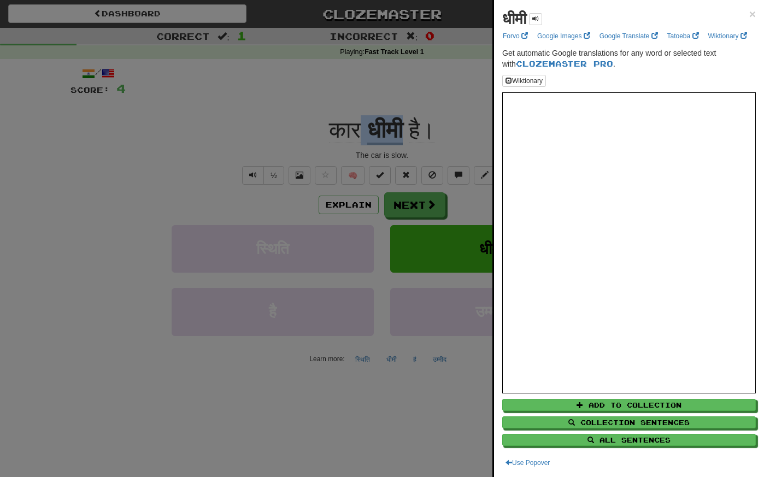
copy div "धीमी"
click at [57, 93] on div at bounding box center [382, 238] width 764 height 477
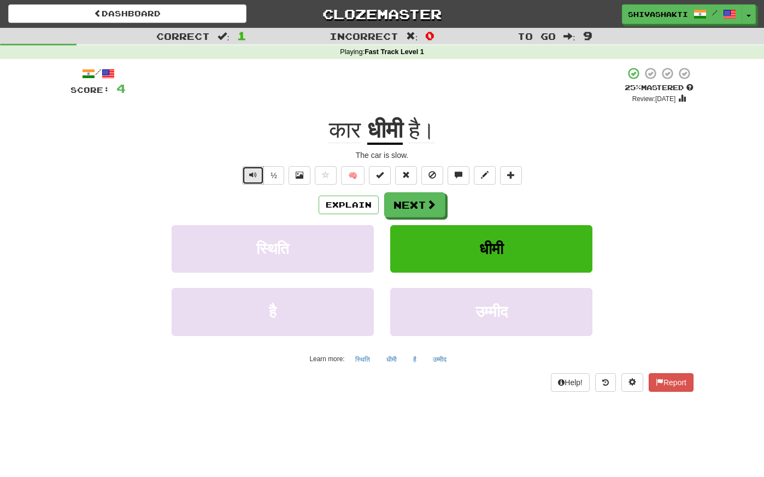
click at [254, 177] on span "Text-to-speech controls" at bounding box center [253, 175] width 8 height 8
click at [422, 204] on button "Next" at bounding box center [415, 205] width 61 height 25
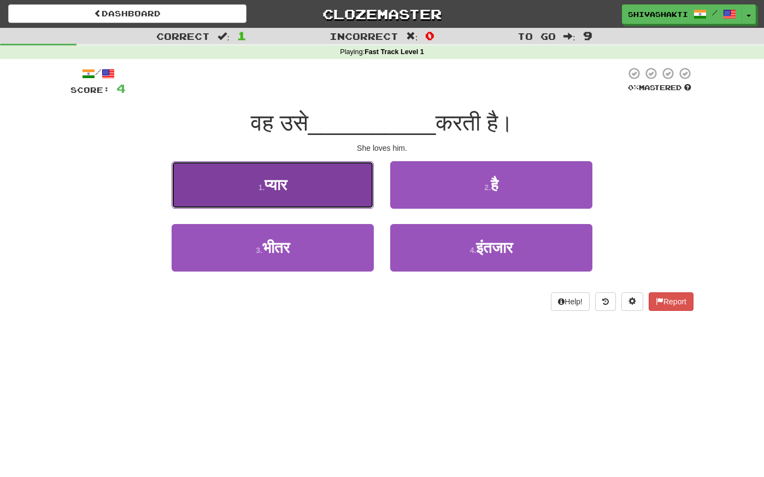
click at [258, 179] on button "1 . प्यार" at bounding box center [273, 185] width 202 height 48
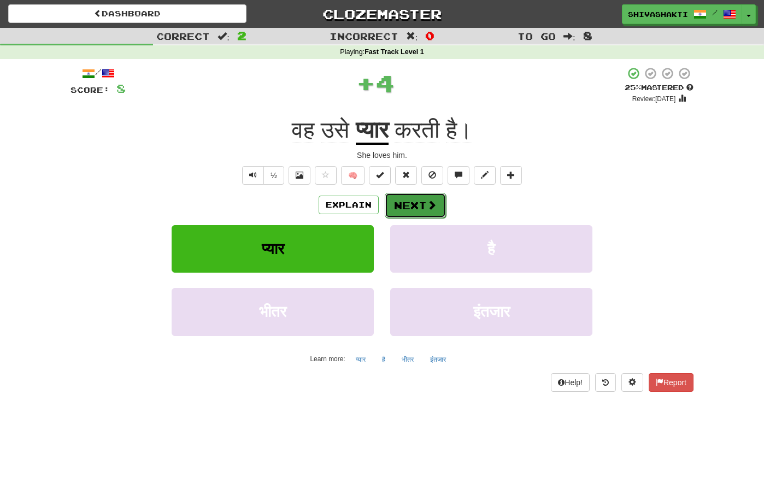
click at [416, 202] on button "Next" at bounding box center [415, 205] width 61 height 25
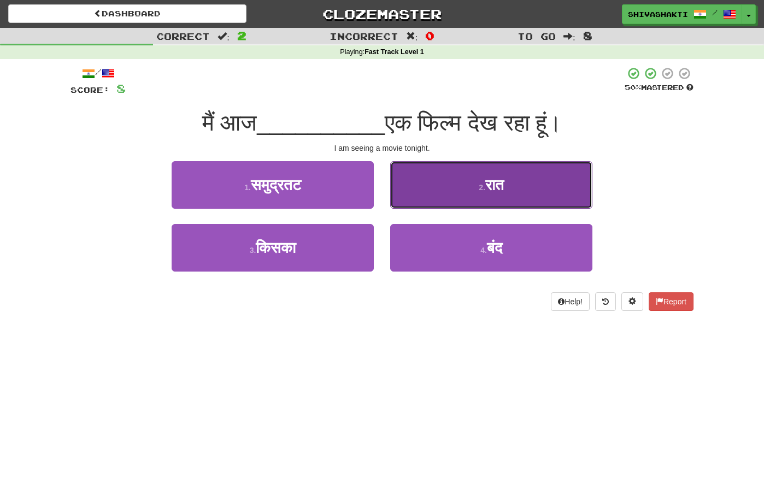
click at [489, 185] on span "रात" at bounding box center [494, 185] width 19 height 17
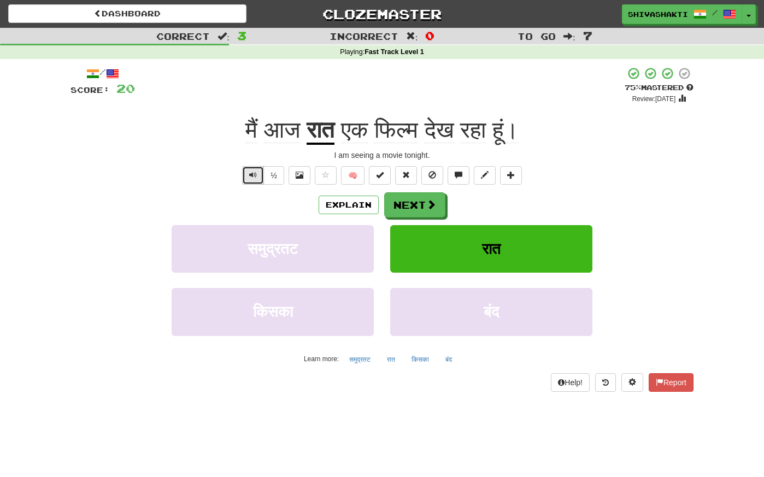
click at [246, 173] on button "Text-to-speech controls" at bounding box center [253, 175] width 22 height 19
click at [418, 206] on button "Next" at bounding box center [415, 205] width 61 height 25
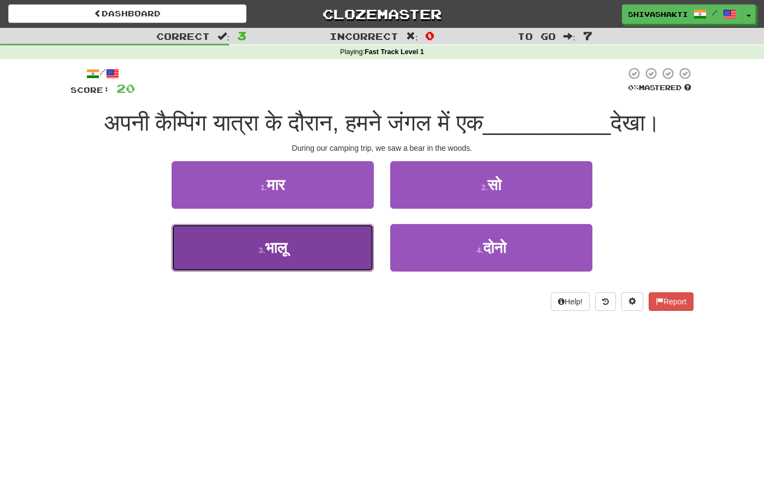
click at [274, 249] on span "भालू" at bounding box center [276, 247] width 22 height 17
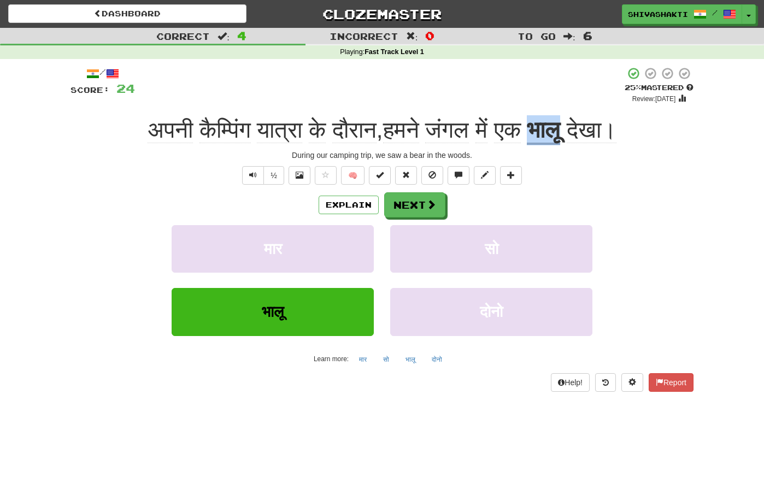
drag, startPoint x: 573, startPoint y: 129, endPoint x: 533, endPoint y: 128, distance: 39.4
click at [533, 128] on div "अपनी कैम्पिंग यात्रा के दौरान , हमने जंगल में एक भालू देखा।" at bounding box center [382, 130] width 623 height 30
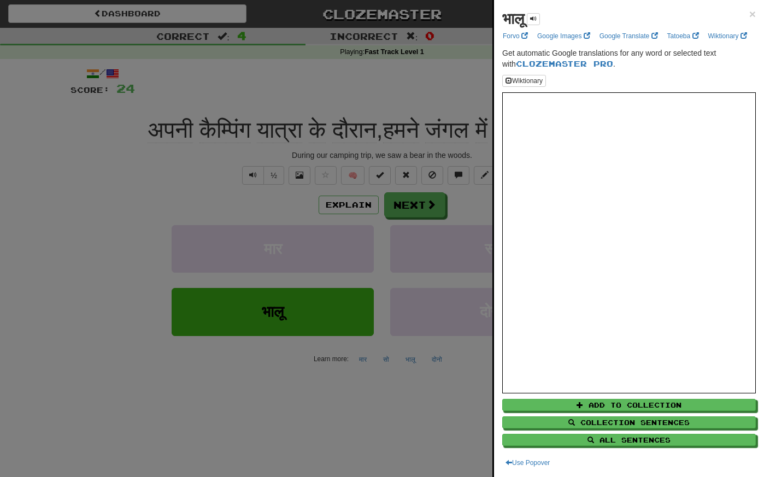
copy u "भालू"
click at [96, 134] on div at bounding box center [382, 238] width 764 height 477
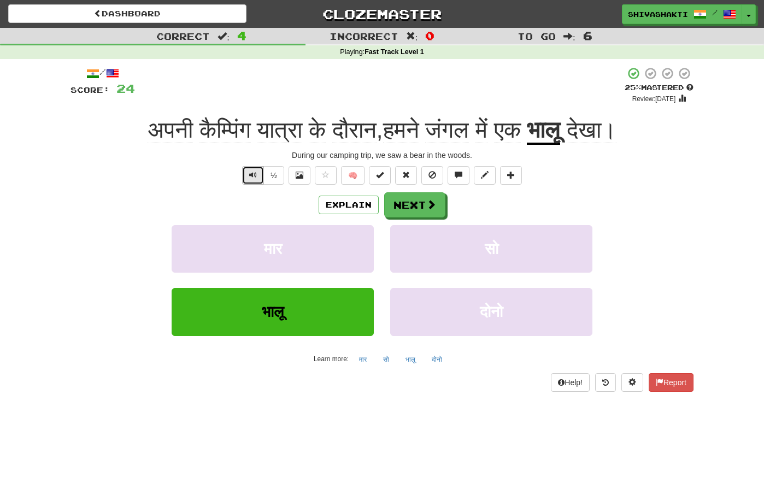
click at [259, 172] on button "Text-to-speech controls" at bounding box center [253, 175] width 22 height 19
click at [413, 206] on button "Next" at bounding box center [415, 205] width 61 height 25
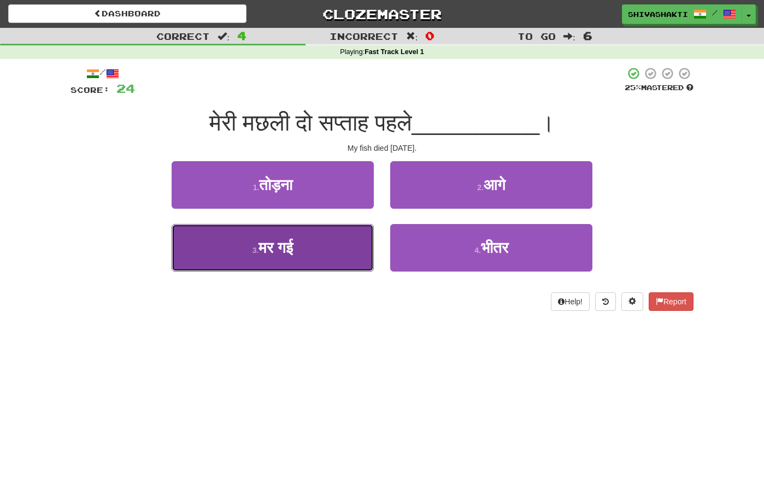
click at [327, 243] on button "3 . मर गई" at bounding box center [273, 248] width 202 height 48
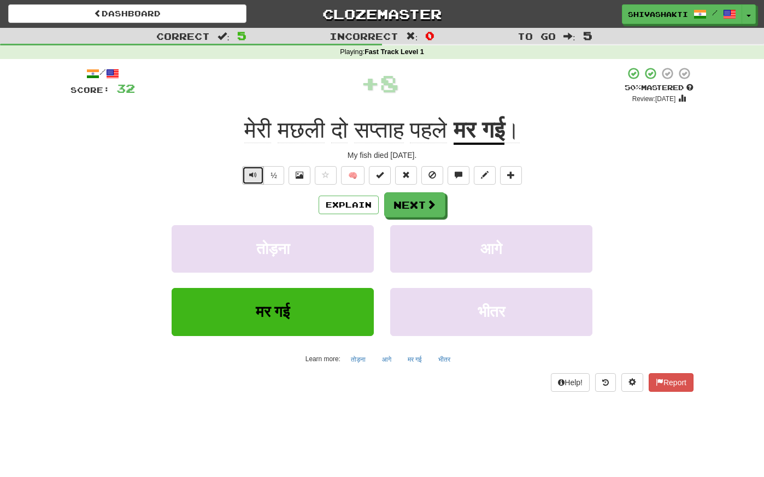
click at [250, 173] on span "Text-to-speech controls" at bounding box center [253, 175] width 8 height 8
click at [251, 173] on span "Text-to-speech controls" at bounding box center [253, 175] width 8 height 8
click at [256, 172] on span "Text-to-speech controls" at bounding box center [253, 175] width 8 height 8
click at [418, 204] on button "Next" at bounding box center [415, 205] width 61 height 25
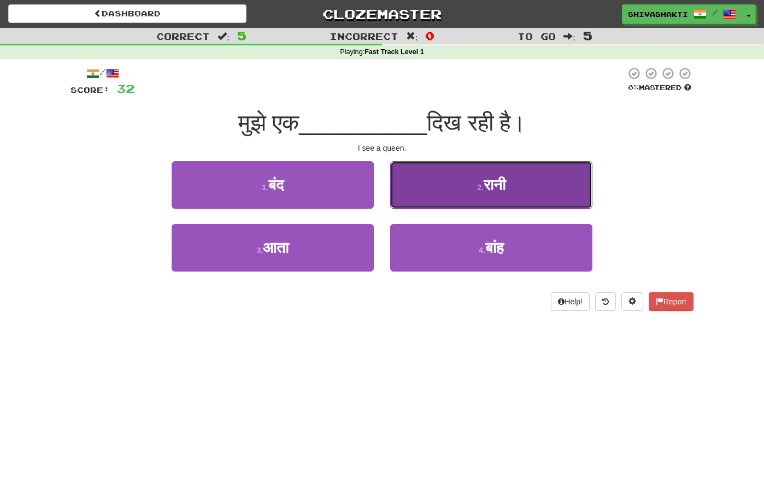
click at [432, 195] on button "2 . रानी" at bounding box center [491, 185] width 202 height 48
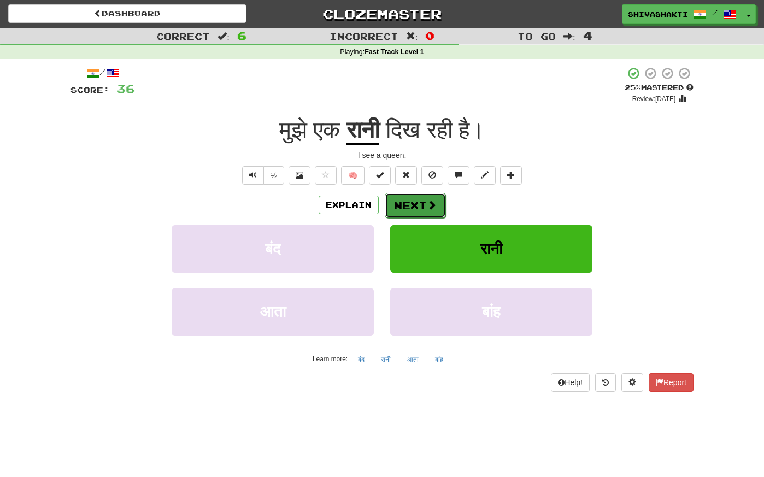
click at [421, 199] on button "Next" at bounding box center [415, 205] width 61 height 25
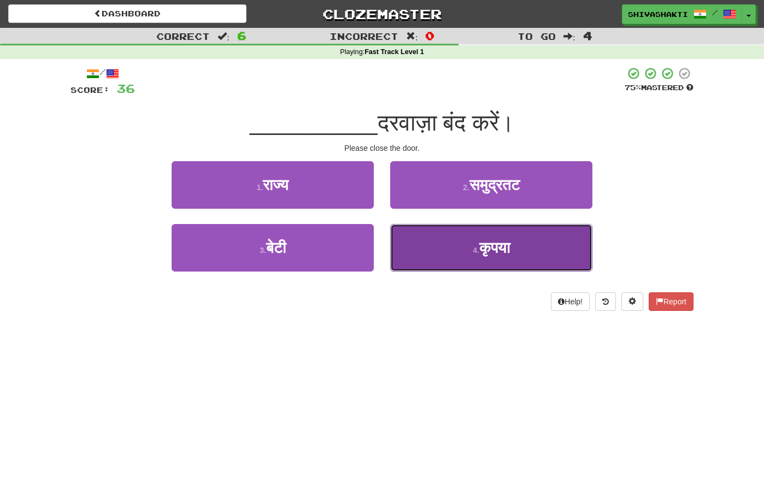
click at [473, 253] on small "4 ." at bounding box center [476, 250] width 7 height 9
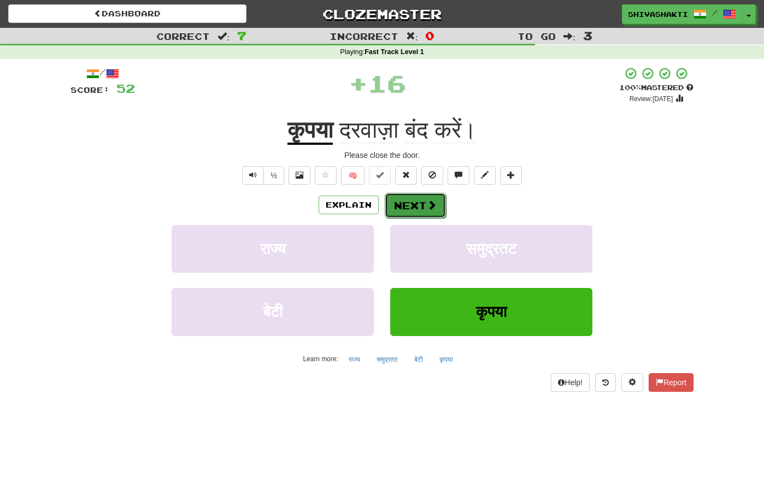
click at [414, 205] on button "Next" at bounding box center [415, 205] width 61 height 25
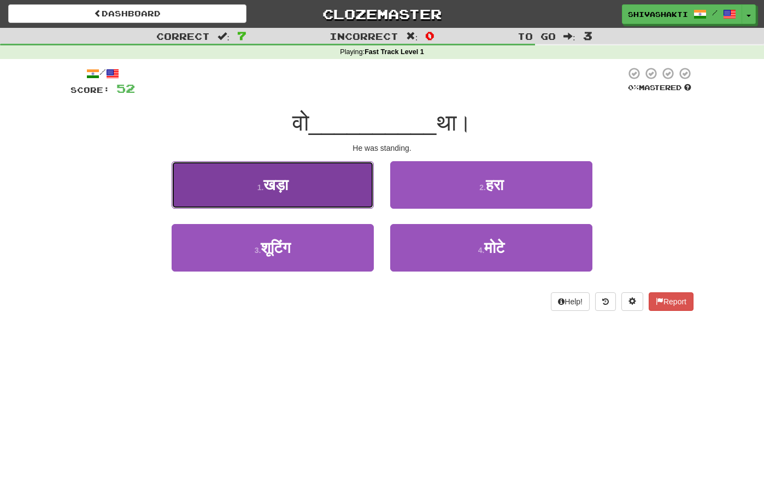
click at [336, 192] on button "1 . खड़ा" at bounding box center [273, 185] width 202 height 48
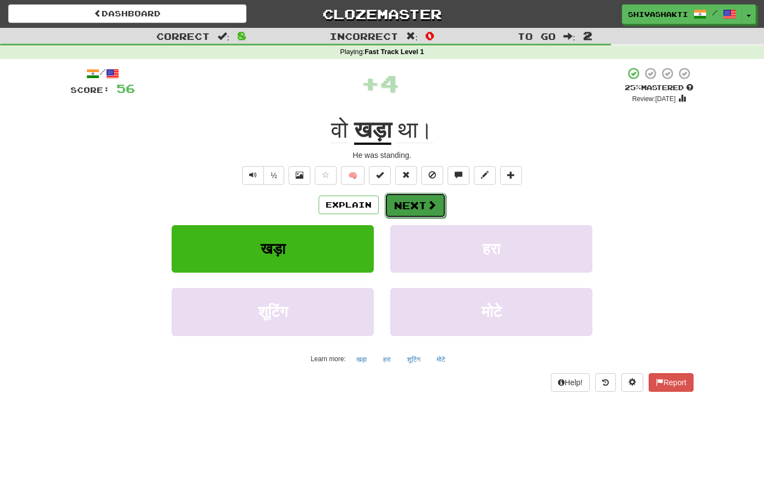
click at [406, 202] on button "Next" at bounding box center [415, 205] width 61 height 25
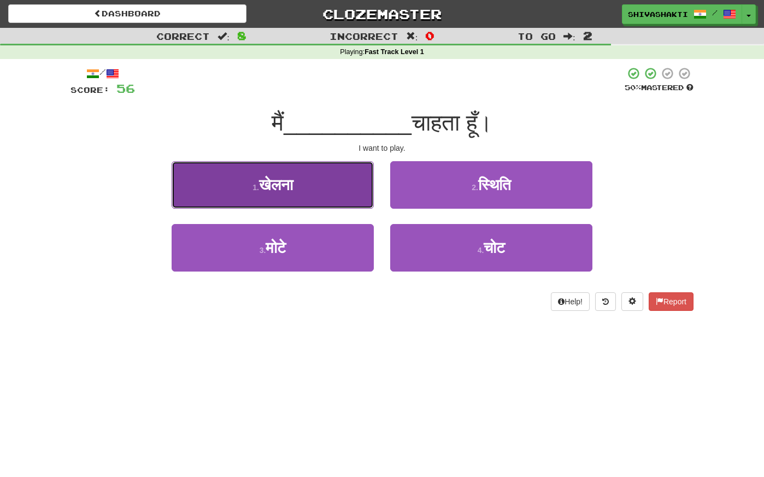
click at [320, 188] on button "1 . खेलना" at bounding box center [273, 185] width 202 height 48
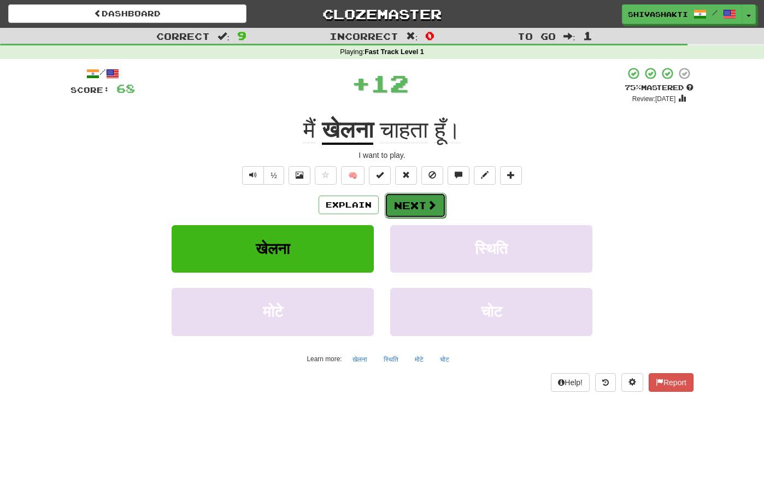
click at [412, 199] on button "Next" at bounding box center [415, 205] width 61 height 25
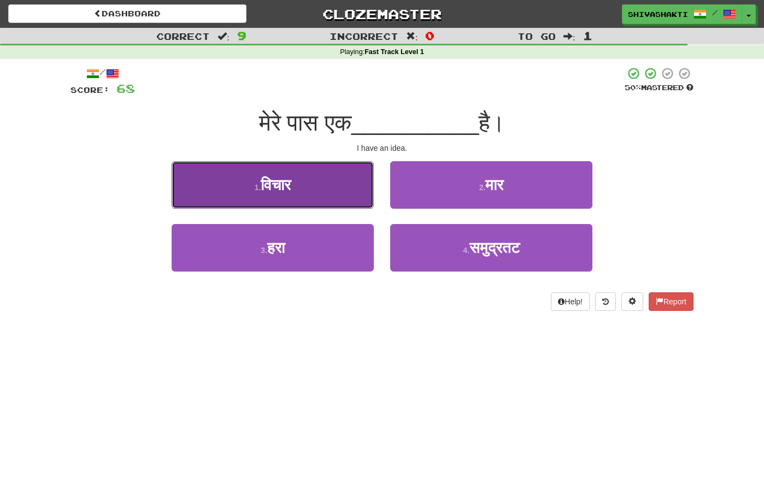
click at [328, 187] on button "1 . विचार" at bounding box center [273, 185] width 202 height 48
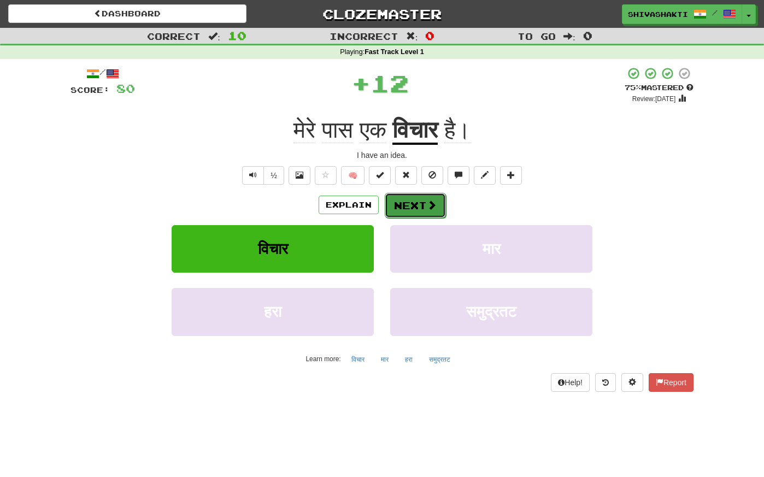
click at [408, 202] on button "Next" at bounding box center [415, 205] width 61 height 25
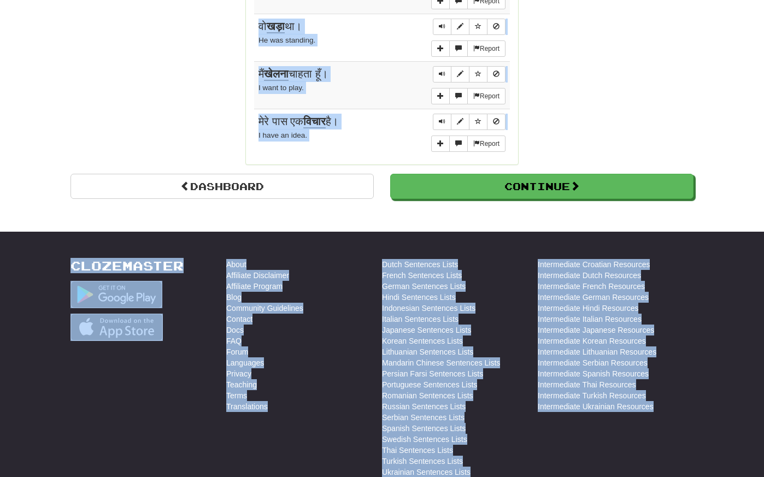
scroll to position [1188, 0]
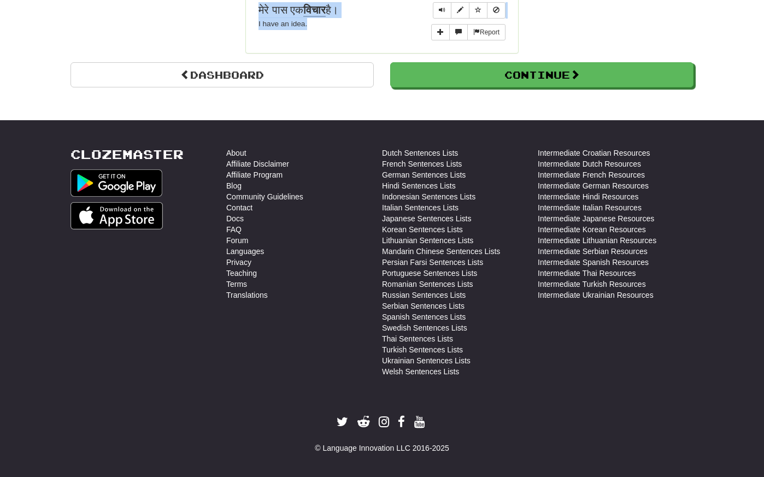
drag, startPoint x: 252, startPoint y: 258, endPoint x: 359, endPoint y: 23, distance: 258.1
copy div "Sentences: Report कार धीमी है। The car is slow. Report वह उसे प्यार करती है। Sh…"
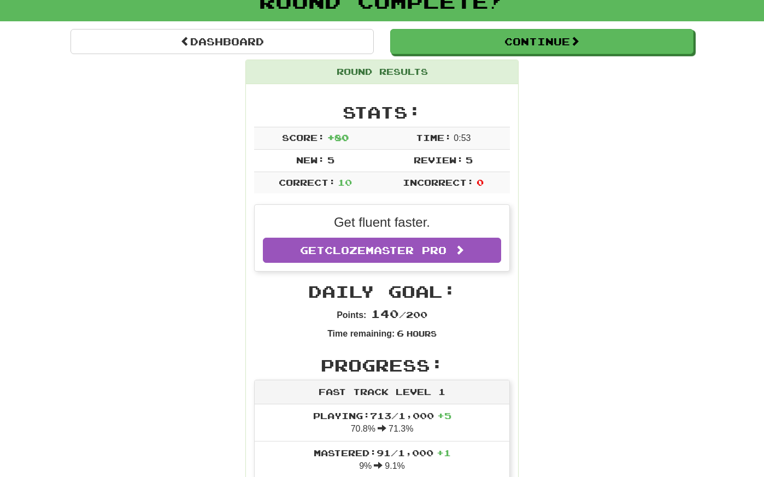
scroll to position [0, 0]
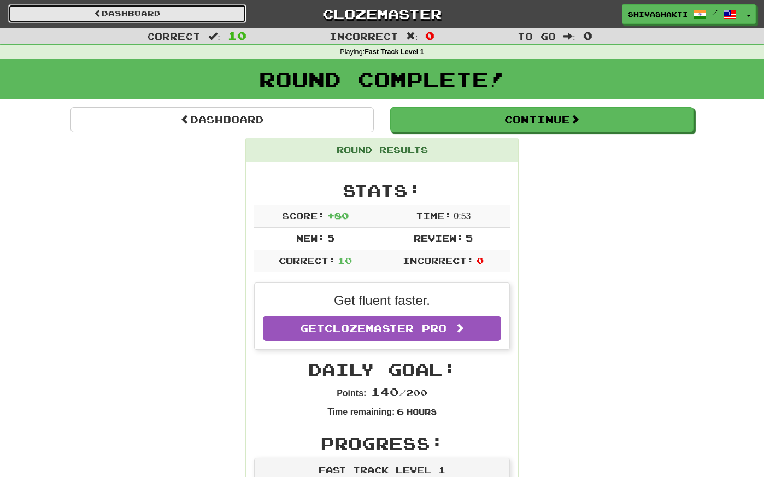
click at [172, 11] on link "Dashboard" at bounding box center [127, 13] width 238 height 19
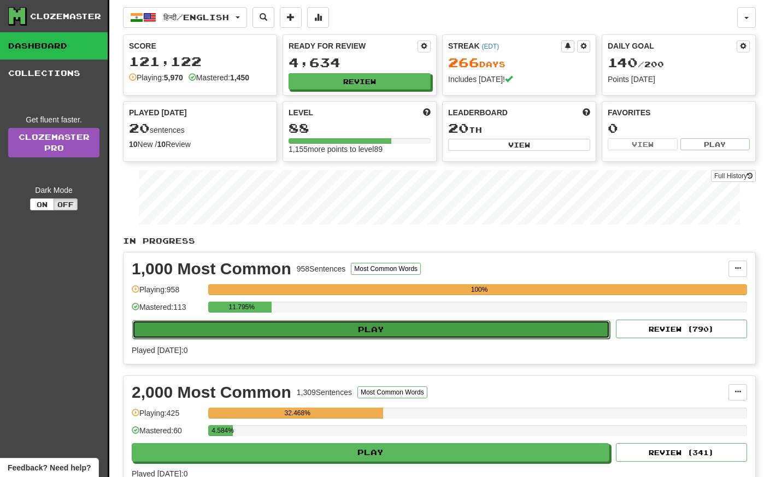
click at [394, 328] on button "Play" at bounding box center [371, 329] width 478 height 19
select select "**"
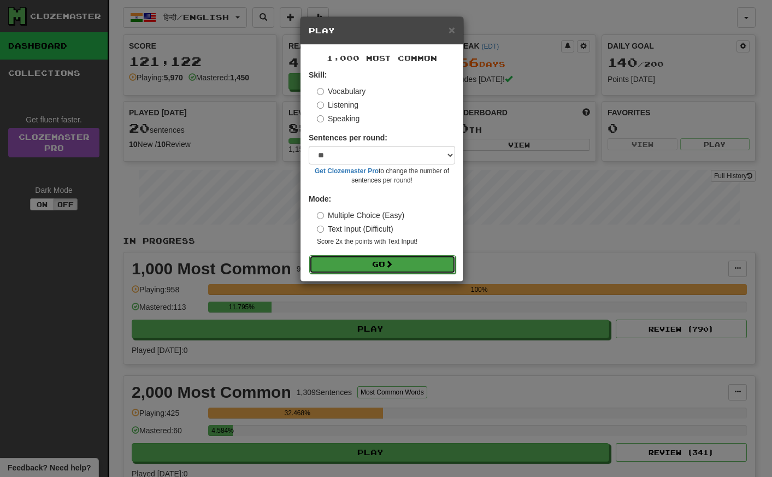
click at [353, 262] on button "Go" at bounding box center [382, 264] width 146 height 19
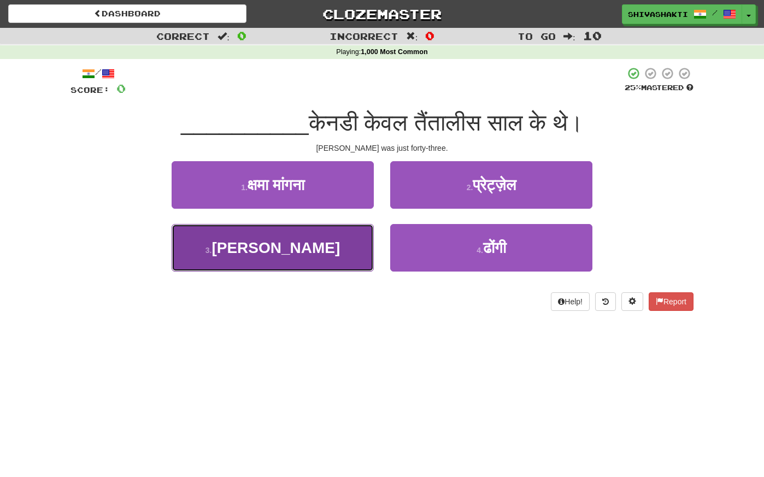
click at [289, 240] on span "[PERSON_NAME]" at bounding box center [276, 247] width 128 height 17
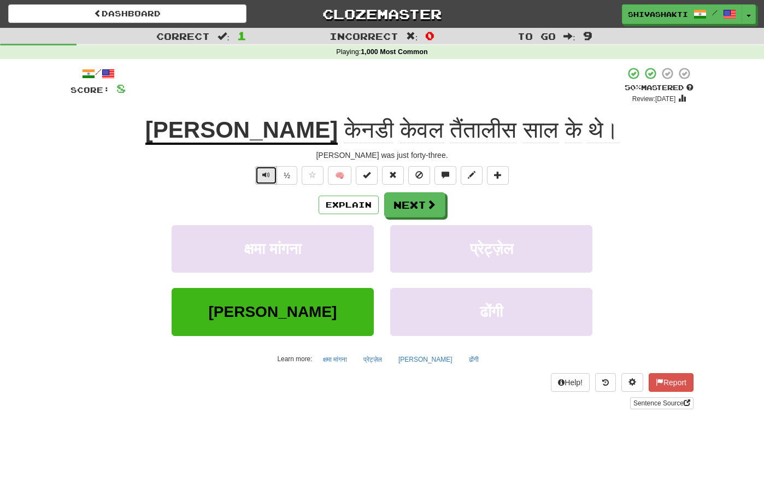
click at [266, 172] on span "Text-to-speech controls" at bounding box center [266, 175] width 8 height 8
click at [401, 204] on button "Next" at bounding box center [415, 205] width 61 height 25
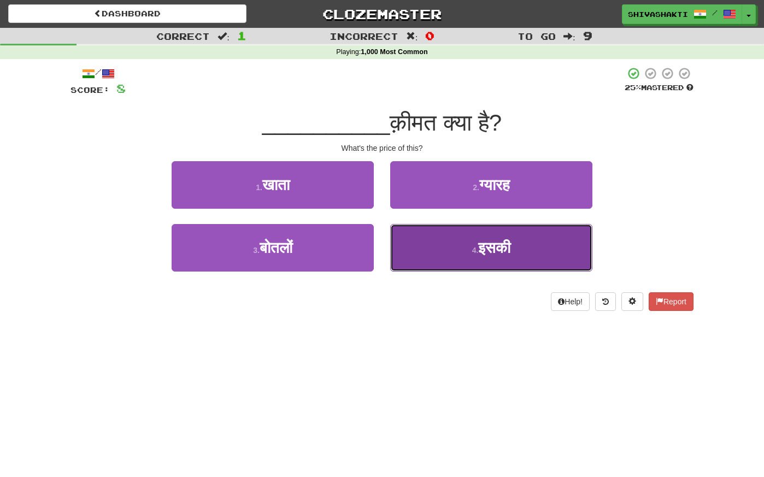
click at [474, 247] on small "4 ." at bounding box center [475, 250] width 7 height 9
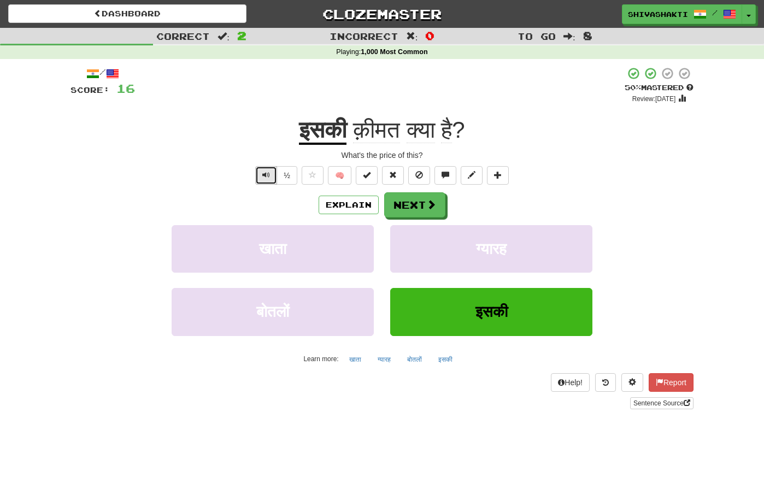
click at [259, 170] on button "Text-to-speech controls" at bounding box center [266, 175] width 22 height 19
click at [266, 176] on span "Text-to-speech controls" at bounding box center [266, 175] width 8 height 8
click at [268, 174] on span "Text-to-speech controls" at bounding box center [266, 175] width 8 height 8
click at [407, 208] on button "Next" at bounding box center [415, 205] width 61 height 25
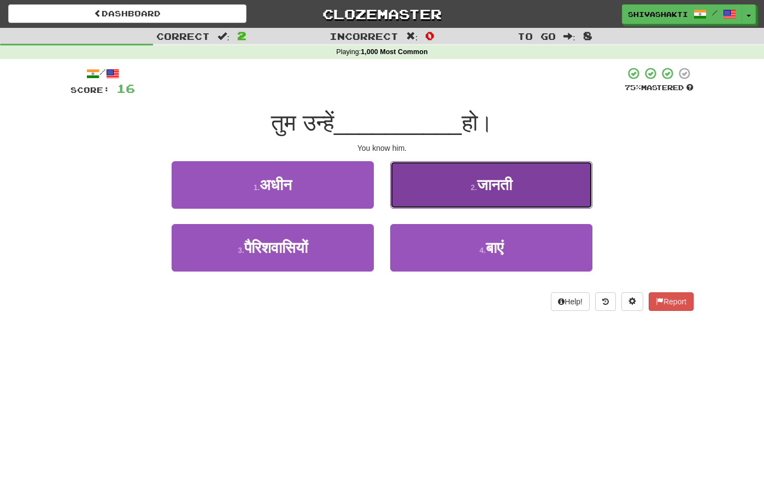
click at [441, 189] on button "2 . जानती" at bounding box center [491, 185] width 202 height 48
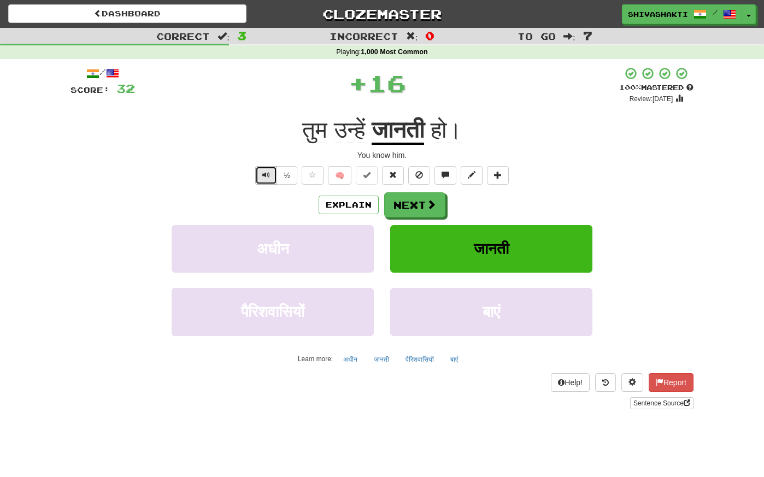
click at [264, 171] on span "Text-to-speech controls" at bounding box center [266, 175] width 8 height 8
click at [420, 207] on button "Next" at bounding box center [415, 205] width 61 height 25
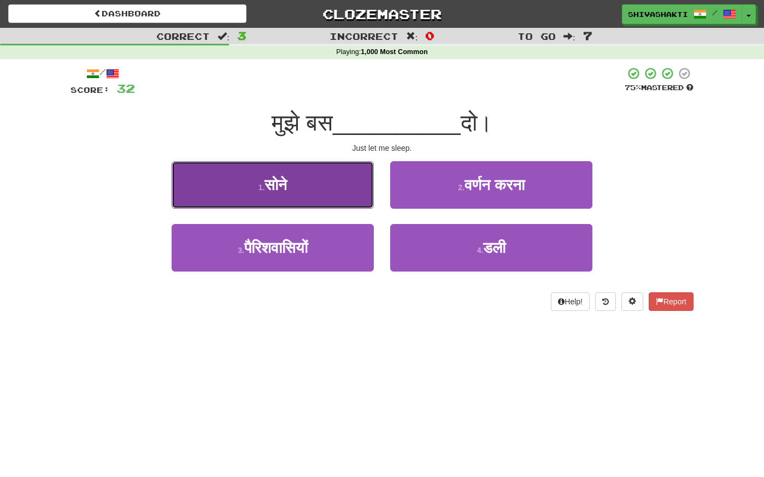
click at [333, 186] on button "1 . सोने" at bounding box center [273, 185] width 202 height 48
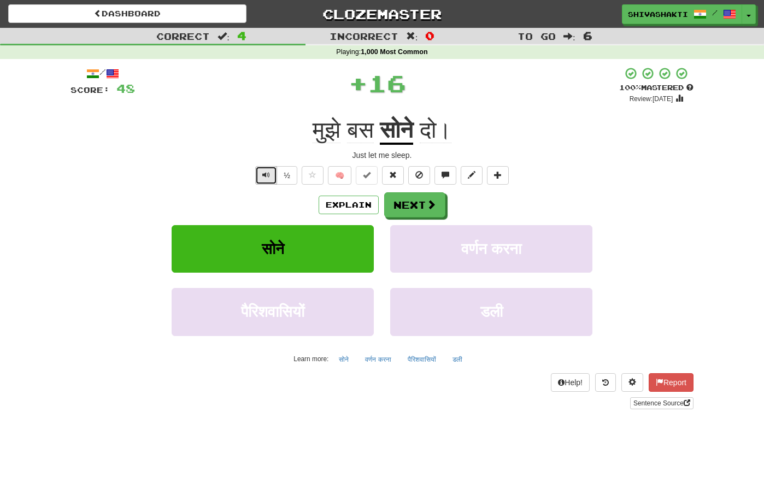
click at [262, 175] on button "Text-to-speech controls" at bounding box center [266, 175] width 22 height 19
click at [349, 205] on button "Explain" at bounding box center [349, 205] width 60 height 19
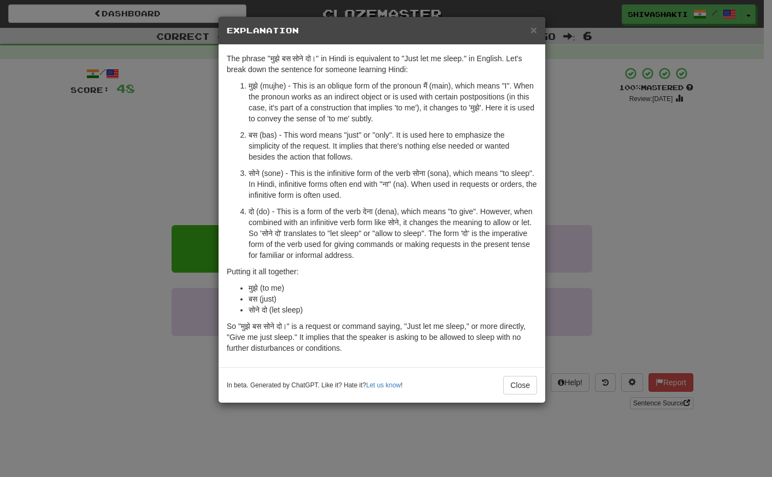
click at [72, 162] on div "× Explanation The phrase "मुझे बस सोने दो।" in Hindi is equivalent to "Just let…" at bounding box center [386, 238] width 772 height 477
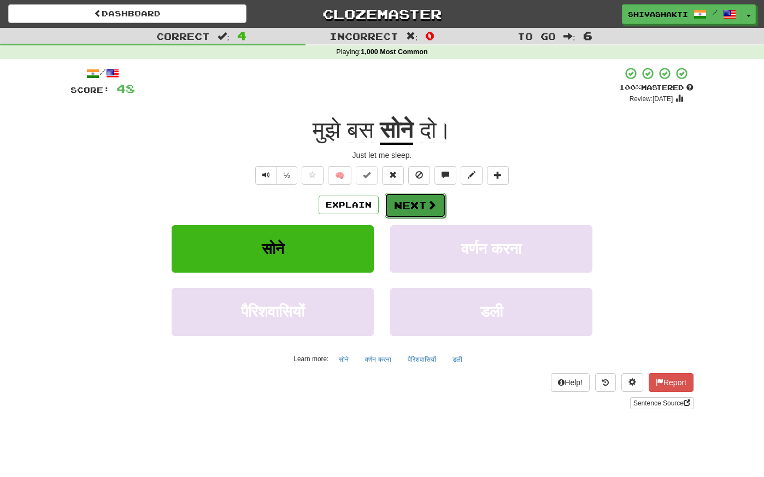
click at [409, 205] on button "Next" at bounding box center [415, 205] width 61 height 25
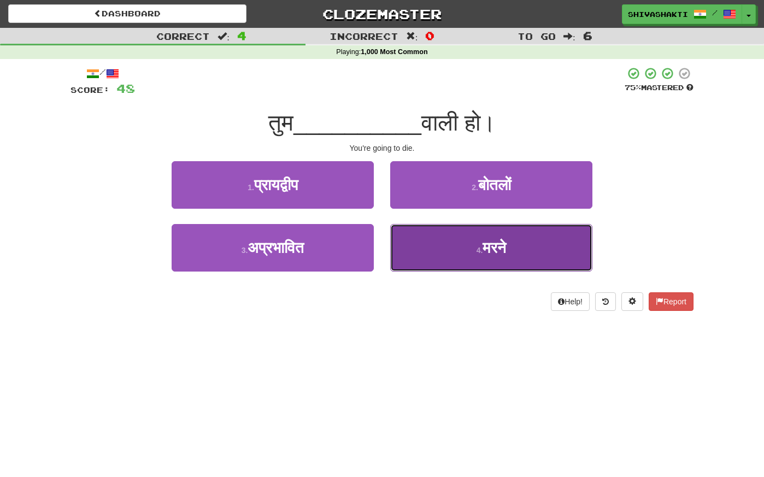
click at [498, 259] on button "4 . मरने" at bounding box center [491, 248] width 202 height 48
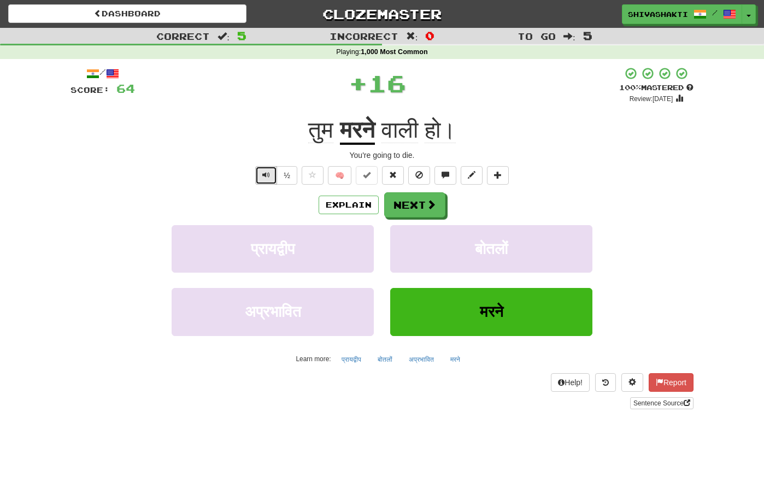
click at [261, 173] on button "Text-to-speech controls" at bounding box center [266, 175] width 22 height 19
click at [427, 203] on span at bounding box center [432, 205] width 10 height 10
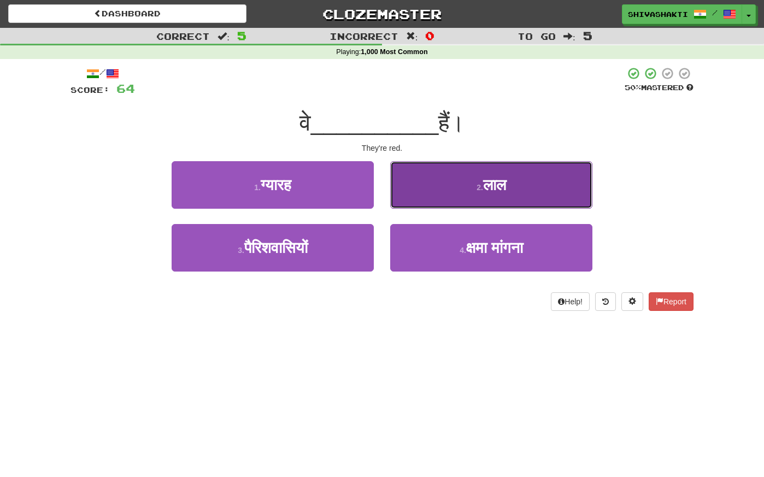
click at [454, 193] on button "2 . लाल" at bounding box center [491, 185] width 202 height 48
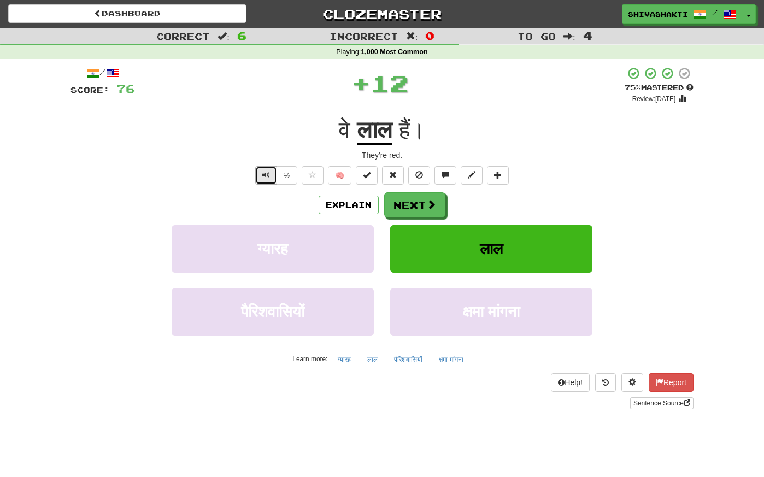
click at [269, 173] on span "Text-to-speech controls" at bounding box center [266, 175] width 8 height 8
click at [408, 198] on button "Next" at bounding box center [415, 205] width 61 height 25
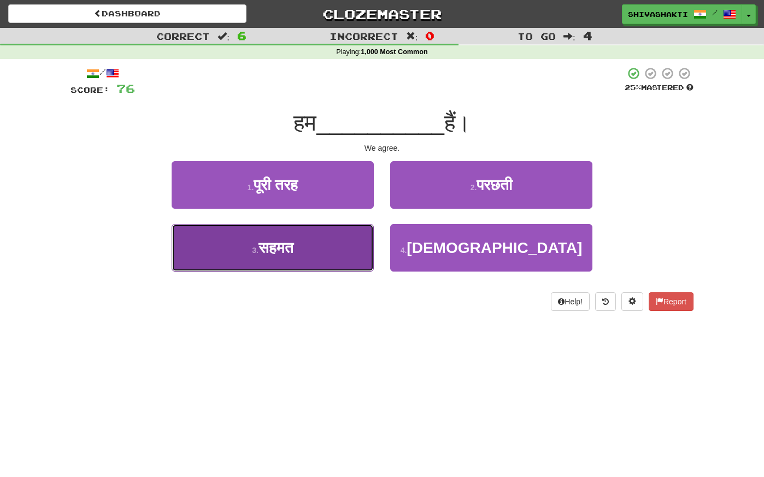
click at [301, 254] on button "3 . सहमत" at bounding box center [273, 248] width 202 height 48
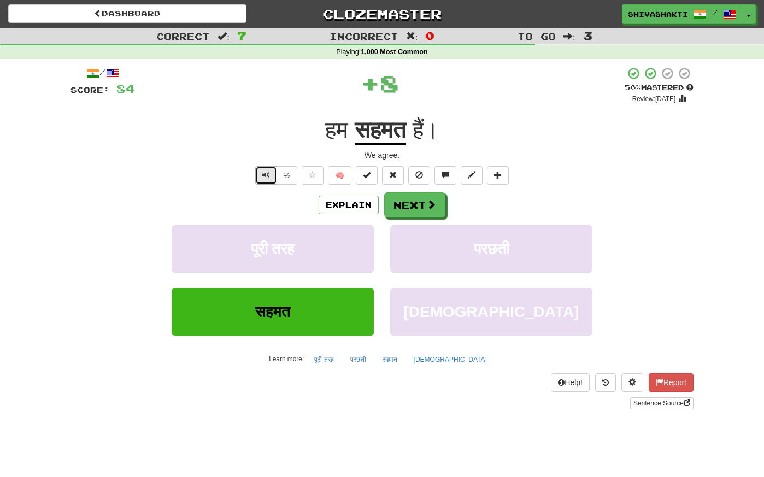
click at [265, 171] on span "Text-to-speech controls" at bounding box center [266, 175] width 8 height 8
click at [412, 203] on button "Next" at bounding box center [415, 205] width 61 height 25
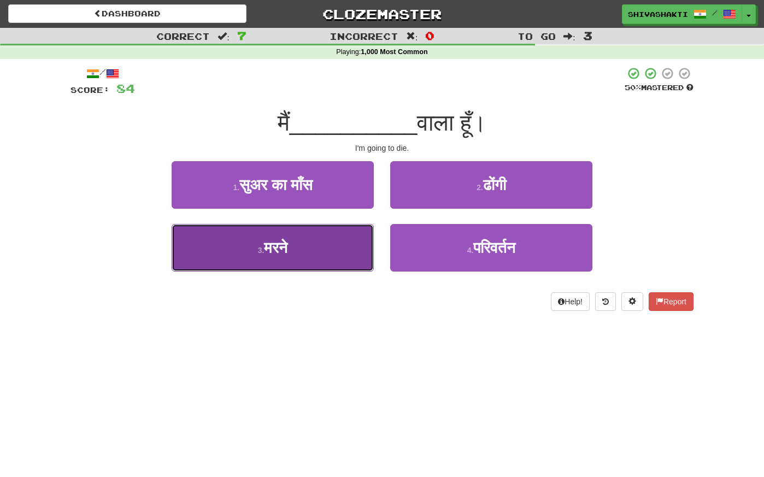
click at [339, 248] on button "3 . मरने" at bounding box center [273, 248] width 202 height 48
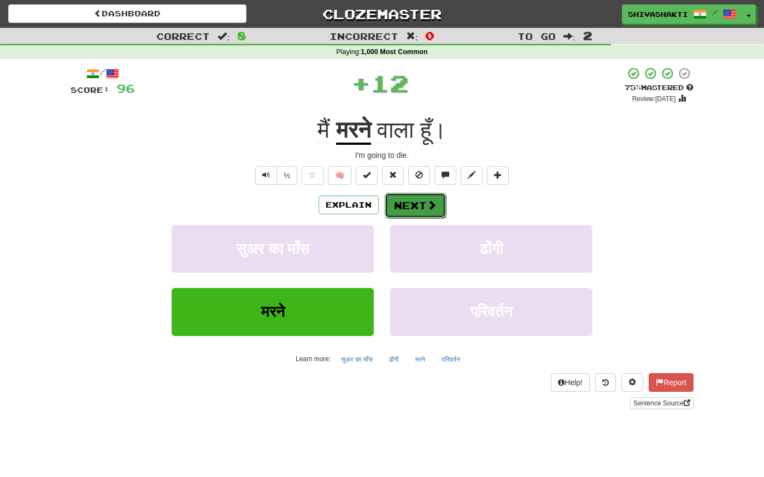
click at [426, 213] on button "Next" at bounding box center [415, 205] width 61 height 25
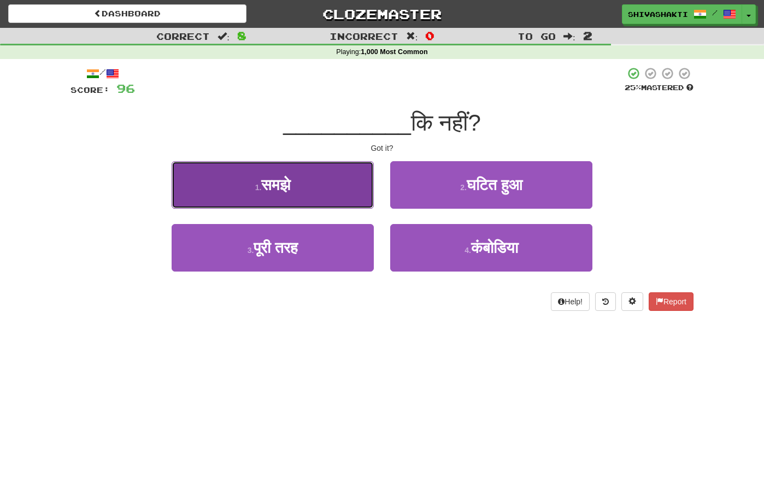
click at [320, 195] on button "1 . समझे" at bounding box center [273, 185] width 202 height 48
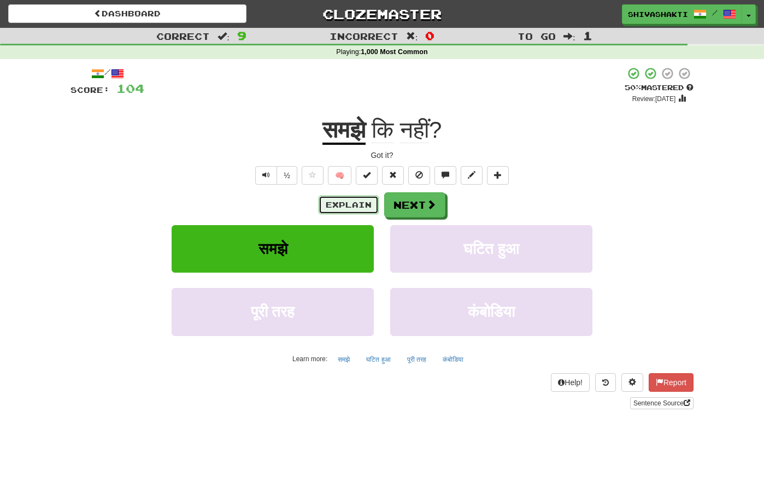
click at [354, 203] on button "Explain" at bounding box center [349, 205] width 60 height 19
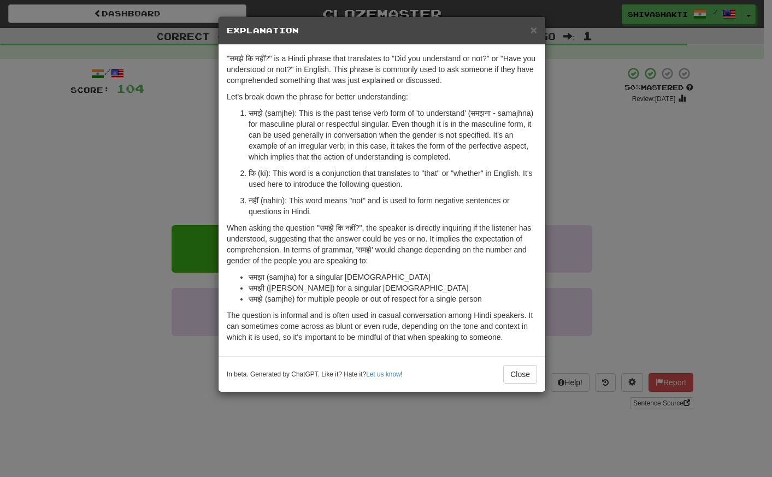
click at [178, 155] on div "× Explanation "समझे कि नहीं?" is a Hindi phrase that translates to "Did you und…" at bounding box center [386, 238] width 772 height 477
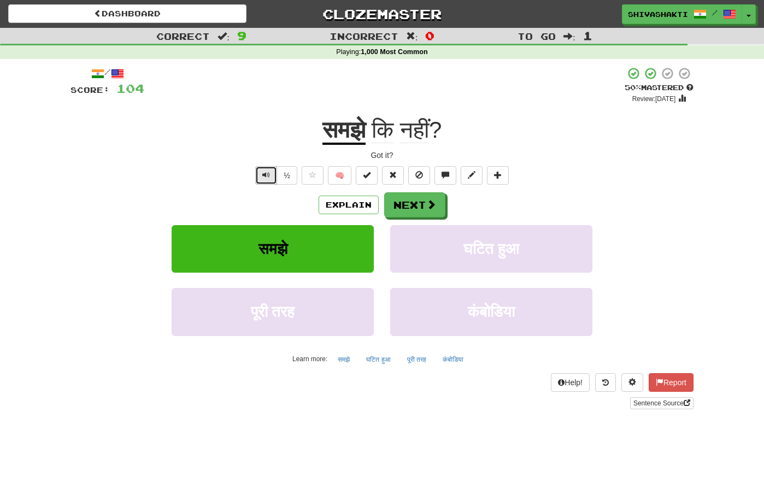
click at [270, 172] on span "Text-to-speech controls" at bounding box center [266, 175] width 8 height 8
click at [359, 205] on button "Explain" at bounding box center [349, 205] width 60 height 19
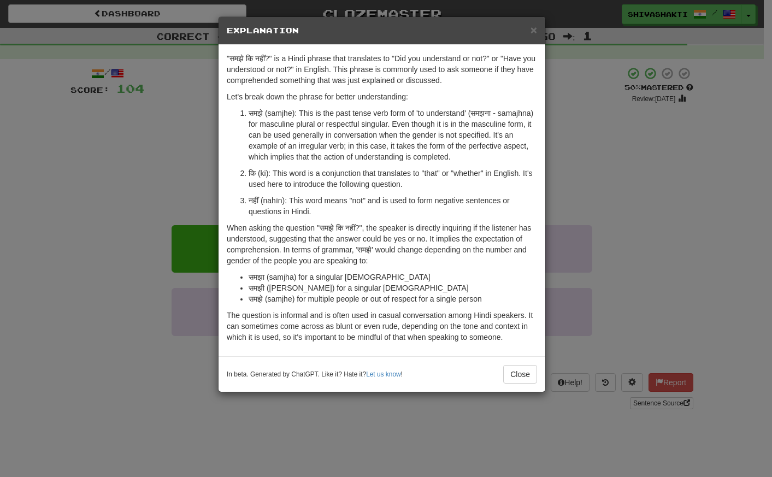
click at [125, 125] on div "× Explanation "समझे कि नहीं?" is a Hindi phrase that translates to "Did you und…" at bounding box center [386, 238] width 772 height 477
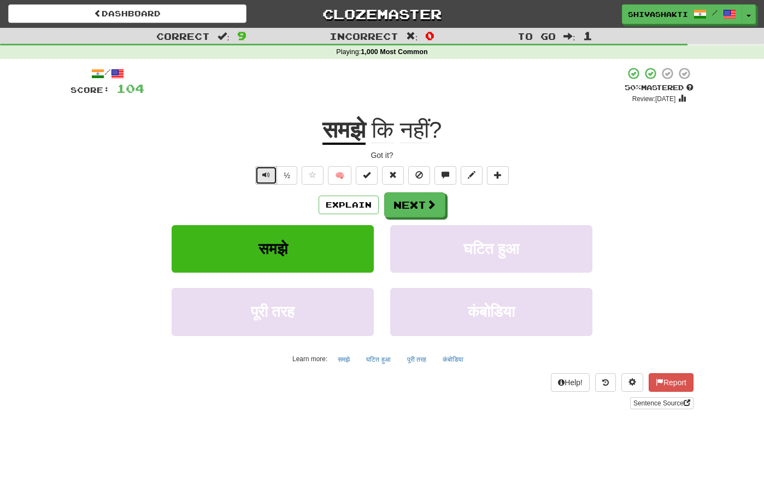
click at [273, 177] on button "Text-to-speech controls" at bounding box center [266, 175] width 22 height 19
click at [419, 206] on button "Next" at bounding box center [415, 205] width 61 height 25
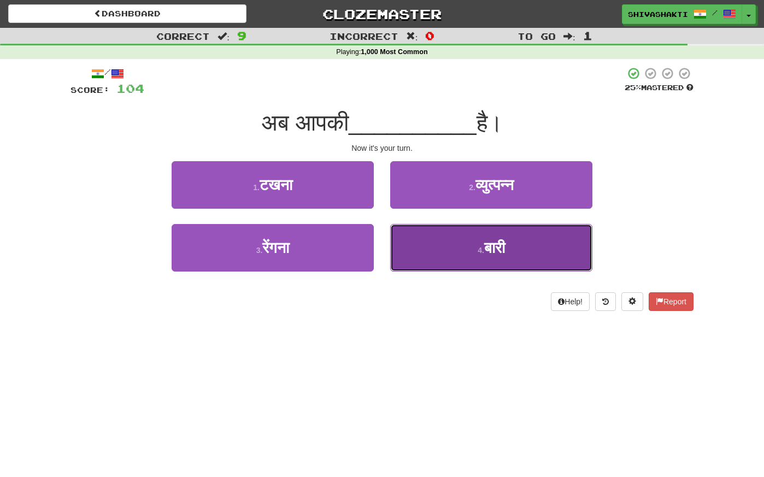
click at [478, 246] on small "4 ." at bounding box center [481, 250] width 7 height 9
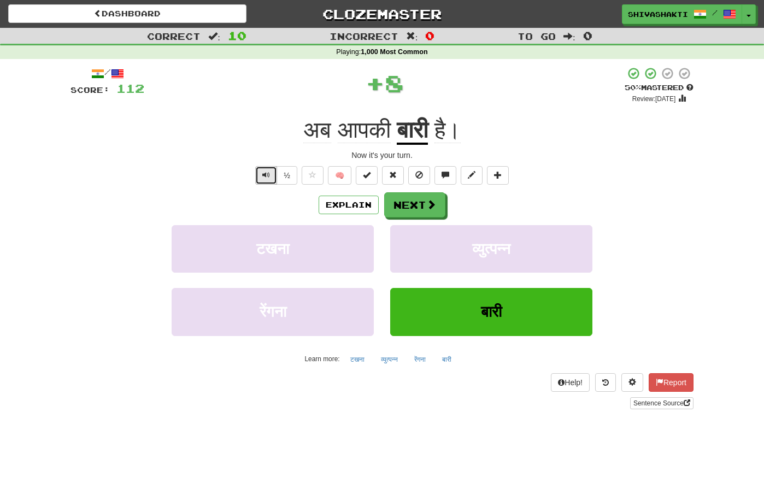
click at [266, 174] on span "Text-to-speech controls" at bounding box center [266, 175] width 8 height 8
click at [418, 202] on button "Next" at bounding box center [415, 205] width 61 height 25
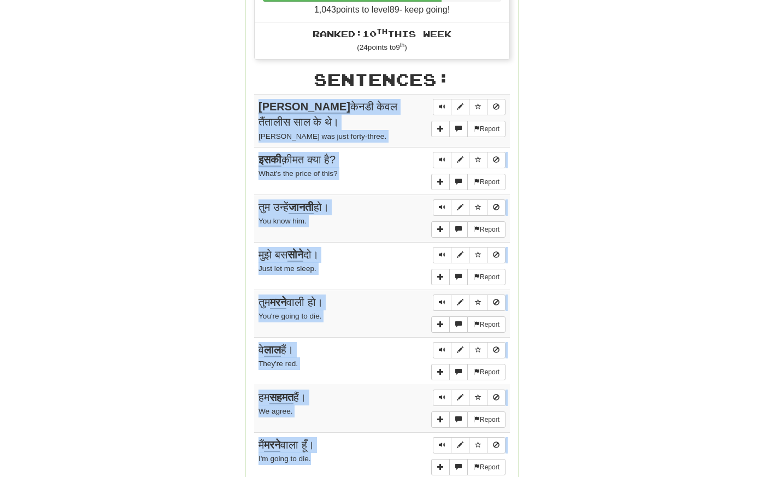
scroll to position [767, 0]
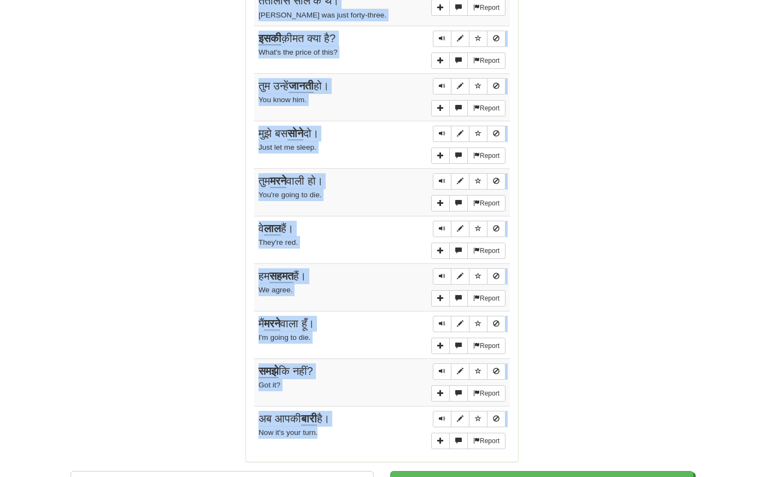
drag, startPoint x: 255, startPoint y: 232, endPoint x: 331, endPoint y: 420, distance: 202.8
click at [331, 421] on tbody "Report जॉन केनडी केवल तैंतालीस साल के थे। John Kennedy was just forty-three. Re…" at bounding box center [382, 213] width 256 height 480
copy tbody "जॉन केनडी केवल तैंतालीस साल के थे। John Kennedy was just forty-three. Report इस…"
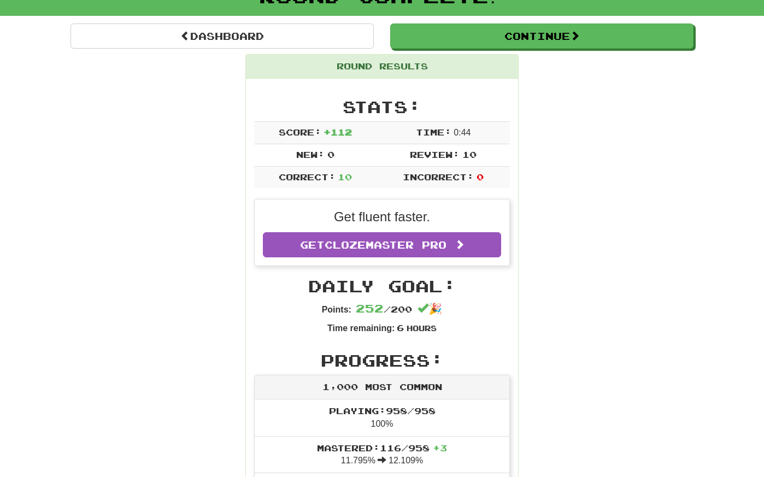
scroll to position [0, 0]
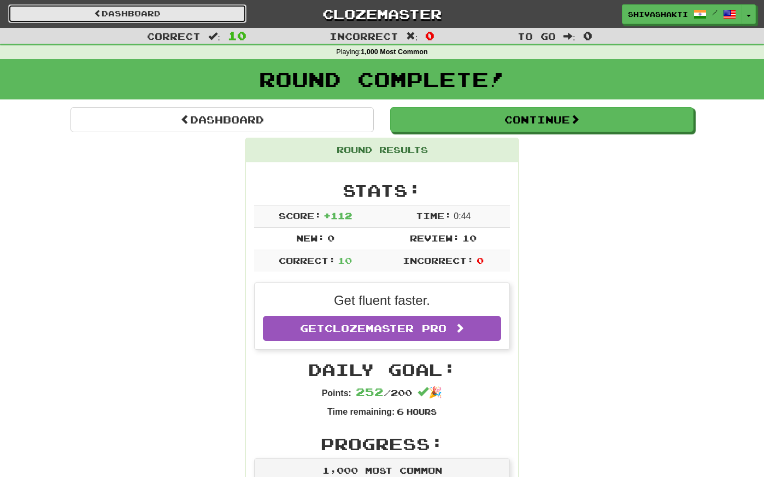
click at [128, 9] on link "Dashboard" at bounding box center [127, 13] width 238 height 19
